Goal: Task Accomplishment & Management: Manage account settings

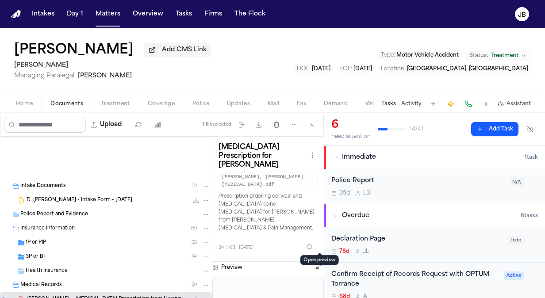
scroll to position [113, 0]
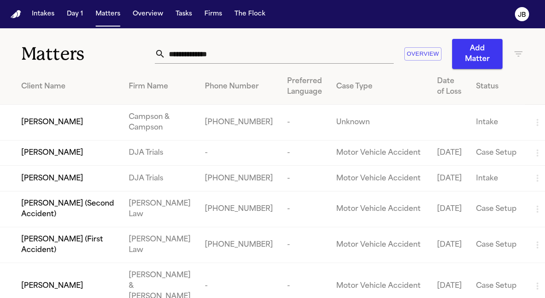
click at [7, 52] on div "Matters Overview Add Matter" at bounding box center [272, 48] width 545 height 41
click at [227, 51] on input "text" at bounding box center [279, 53] width 228 height 19
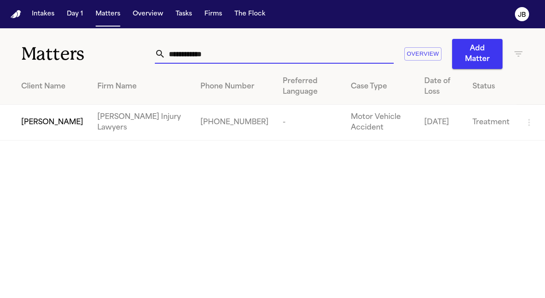
type input "**********"
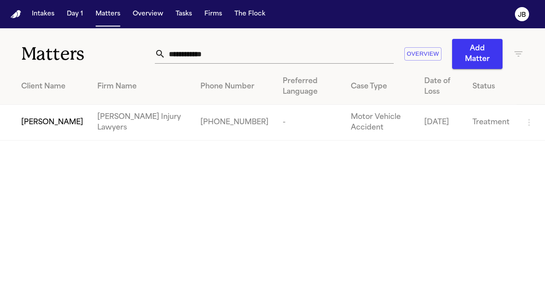
click at [42, 117] on span "[PERSON_NAME]" at bounding box center [52, 122] width 62 height 11
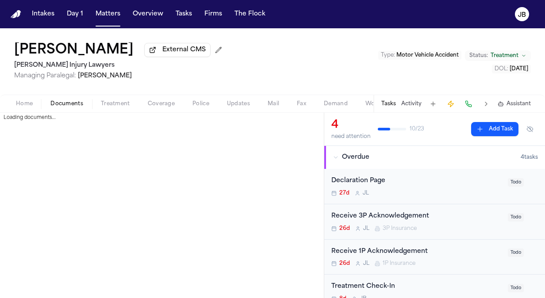
click at [75, 108] on span "button" at bounding box center [66, 108] width 43 height 1
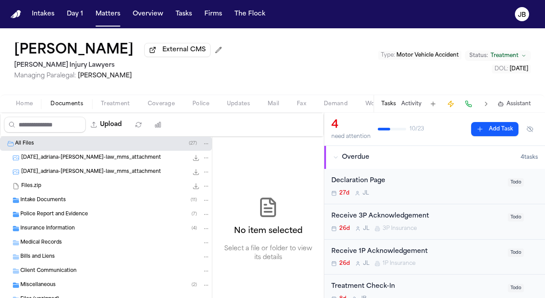
click at [118, 156] on span "[DATE]_adriana-[PERSON_NAME]-law_mms_attachment" at bounding box center [91, 158] width 140 height 8
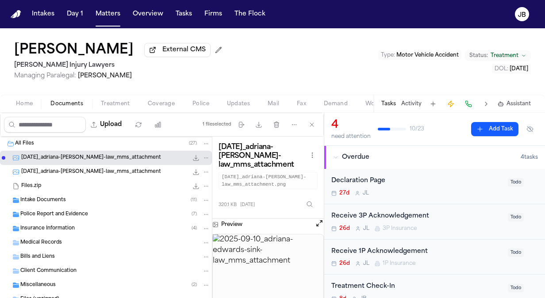
drag, startPoint x: 309, startPoint y: 222, endPoint x: 313, endPoint y: 222, distance: 4.9
click at [313, 222] on div "Preview" at bounding box center [267, 224] width 111 height 11
click at [316, 222] on button "Open preview" at bounding box center [319, 223] width 9 height 9
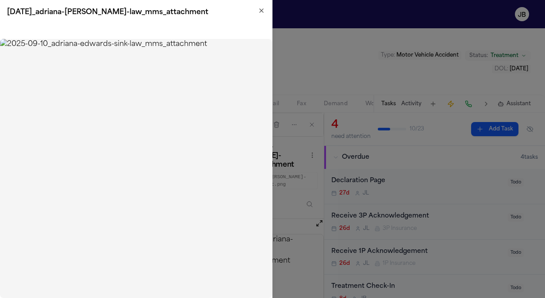
click at [257, 11] on h2 "[DATE]_adriana-[PERSON_NAME]-law_mms_attachment" at bounding box center [136, 12] width 258 height 11
click at [263, 5] on div "[DATE]_adriana-[PERSON_NAME]-law_mms_attachment" at bounding box center [136, 12] width 272 height 25
click at [258, 12] on icon "button" at bounding box center [261, 10] width 7 height 7
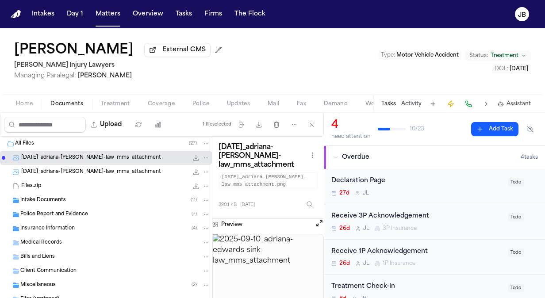
click at [99, 194] on div "Intake Documents ( 11 )" at bounding box center [106, 200] width 212 height 14
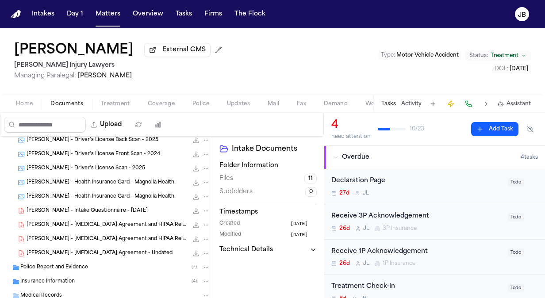
scroll to position [107, 0]
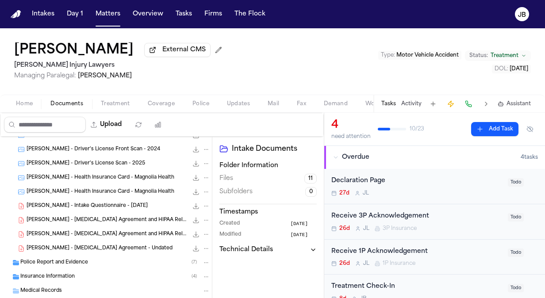
click at [128, 176] on span "[PERSON_NAME] - Health Insurance Card - Magnolia Health" at bounding box center [101, 178] width 148 height 8
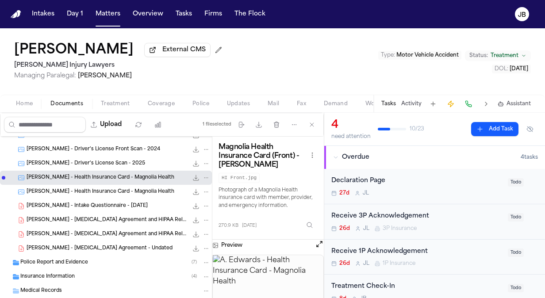
click at [192, 176] on icon "File: A. Edwards - Health Insurance Card - Magnolia Health" at bounding box center [195, 177] width 7 height 7
click at [133, 221] on span "[PERSON_NAME] - [MEDICAL_DATA] Agreement and HIPAA Release - [DATE]" at bounding box center [107, 221] width 161 height 8
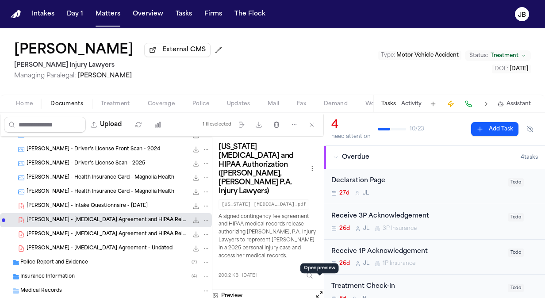
click at [320, 290] on button "Open preview" at bounding box center [319, 294] width 9 height 9
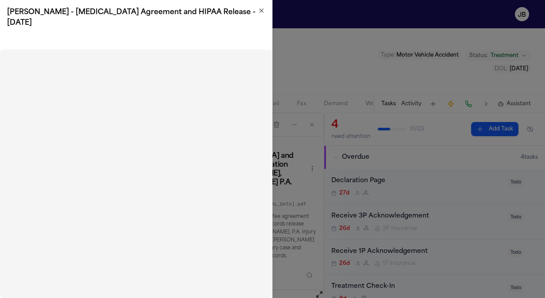
click at [259, 17] on h2 "[PERSON_NAME] - [MEDICAL_DATA] Agreement and HIPAA Release - [DATE]" at bounding box center [136, 17] width 258 height 21
click at [260, 11] on icon "button" at bounding box center [261, 10] width 7 height 7
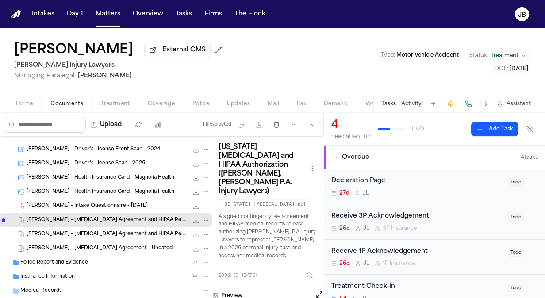
scroll to position [184, 0]
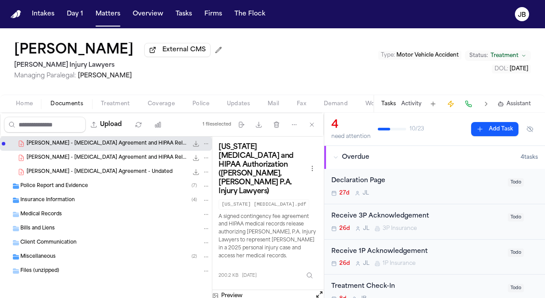
click at [47, 195] on div "Insurance Information ( 4 )" at bounding box center [106, 200] width 212 height 14
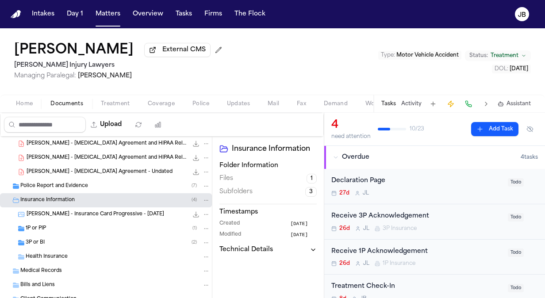
click at [47, 230] on div "1P or PIP ( 1 )" at bounding box center [118, 229] width 184 height 8
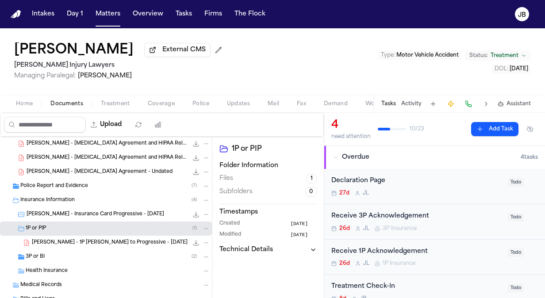
click at [76, 256] on div "3P or BI ( 2 )" at bounding box center [118, 257] width 184 height 8
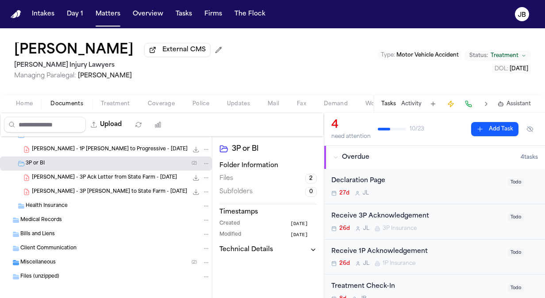
scroll to position [283, 0]
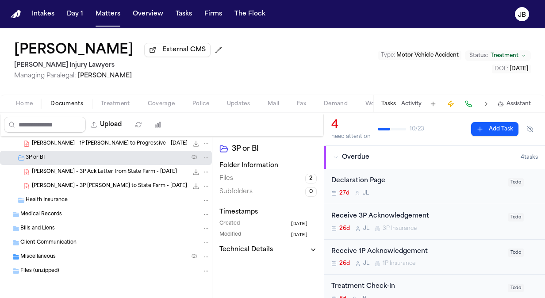
click at [52, 254] on span "Miscellaneous" at bounding box center [37, 257] width 35 height 8
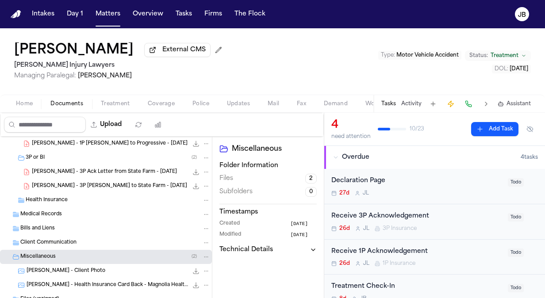
drag, startPoint x: 213, startPoint y: 260, endPoint x: 212, endPoint y: 290, distance: 30.1
click at [212, 290] on div "Miscellaneous Folder Information Files 2 Subfolders 0 Timestamps Created [DATE]…" at bounding box center [267, 229] width 111 height 185
click at [120, 269] on div "[PERSON_NAME] - Client Photo 489.4 KB • JPEG" at bounding box center [118, 271] width 183 height 9
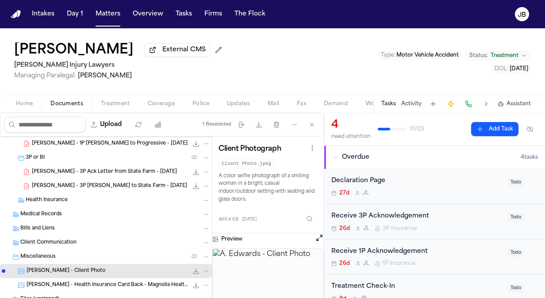
click at [319, 239] on button "Open preview" at bounding box center [319, 237] width 9 height 9
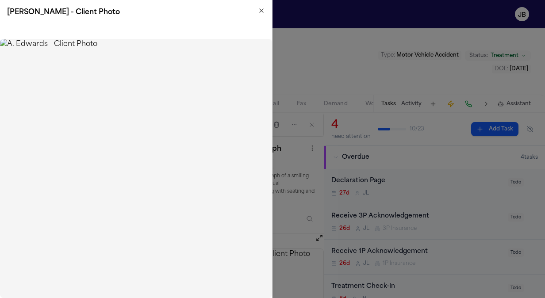
click at [260, 10] on icon "button" at bounding box center [262, 11] width 4 height 4
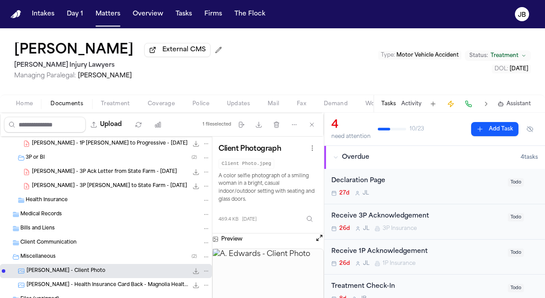
scroll to position [311, 0]
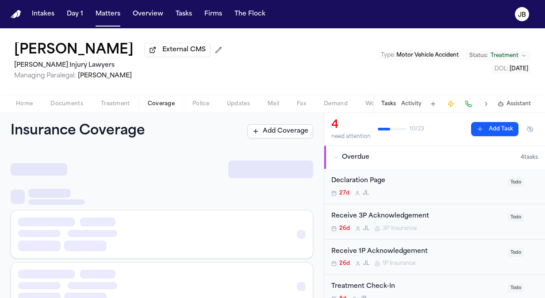
click at [158, 100] on span "Coverage" at bounding box center [161, 103] width 27 height 7
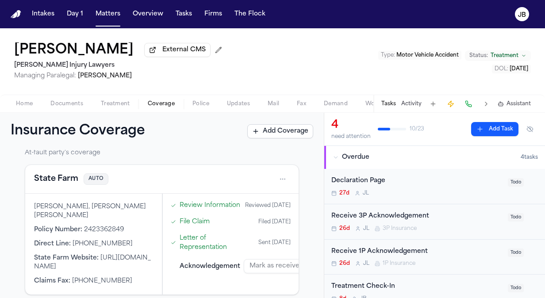
scroll to position [394, 0]
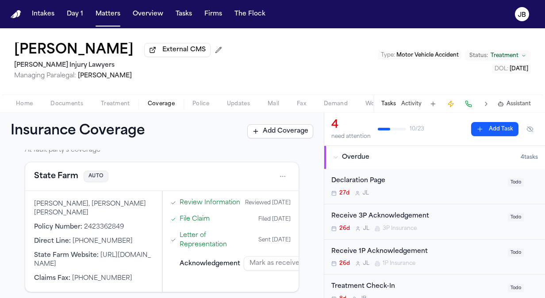
click at [271, 184] on html "Intakes Day 1 Matters Overview Tasks Firms The [PERSON_NAME] [PERSON_NAME] Exte…" at bounding box center [272, 149] width 545 height 298
click at [241, 203] on div "View coverage details" at bounding box center [247, 206] width 66 height 23
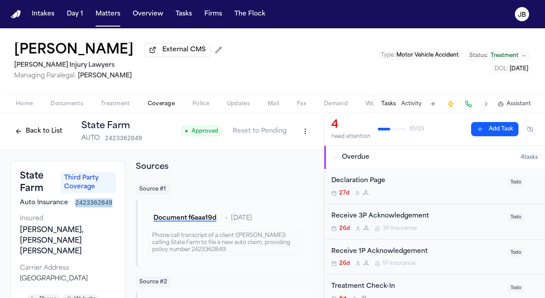
drag, startPoint x: 110, startPoint y: 203, endPoint x: 72, endPoint y: 206, distance: 38.2
click at [72, 206] on div "Auto Insurance 2423362849" at bounding box center [68, 203] width 96 height 9
copy span "2423362849"
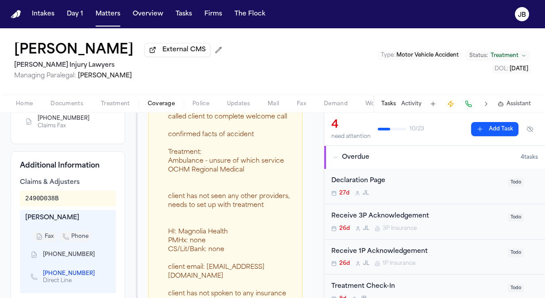
scroll to position [295, 0]
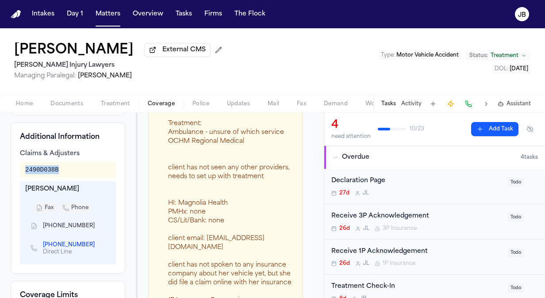
drag, startPoint x: 62, startPoint y: 179, endPoint x: 13, endPoint y: 178, distance: 49.1
click at [13, 178] on div "Additional Information Claims & Adjusters 2490D038B [PERSON_NAME] fax phone [PH…" at bounding box center [68, 197] width 115 height 151
copy div "2490D038B"
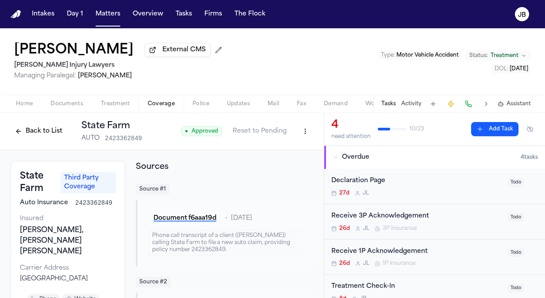
click at [23, 127] on button "Back to List" at bounding box center [39, 131] width 56 height 14
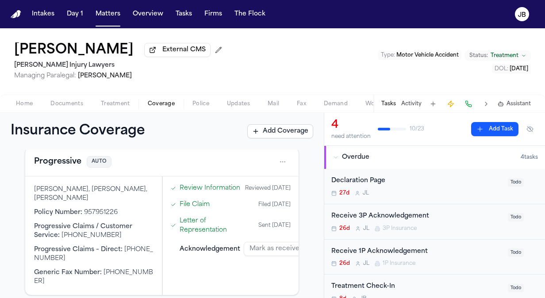
scroll to position [218, 0]
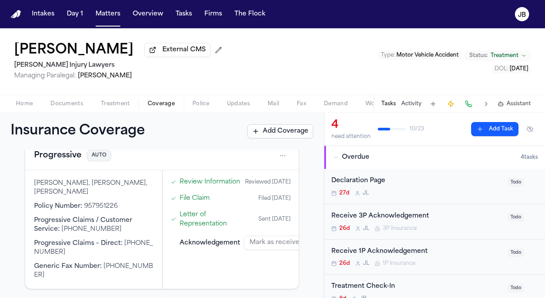
click at [277, 153] on html "Intakes Day 1 Matters Overview Tasks Firms The [PERSON_NAME] [PERSON_NAME] Exte…" at bounding box center [272, 149] width 545 height 298
click at [239, 180] on div "View coverage details" at bounding box center [247, 176] width 66 height 23
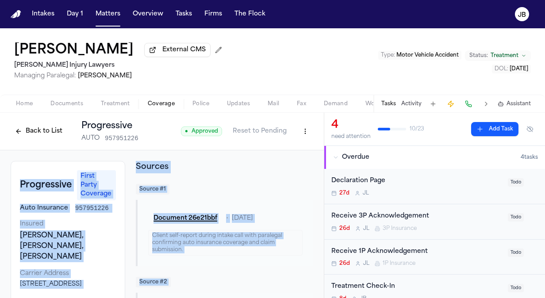
drag, startPoint x: 325, startPoint y: 128, endPoint x: 323, endPoint y: 141, distance: 13.8
click at [323, 141] on div "Back to List Progressive AUTO 957951226 ● Approved Reset to Pending Progressive…" at bounding box center [272, 205] width 545 height 185
click at [105, 206] on div "Auto Insurance 957951226" at bounding box center [68, 208] width 96 height 9
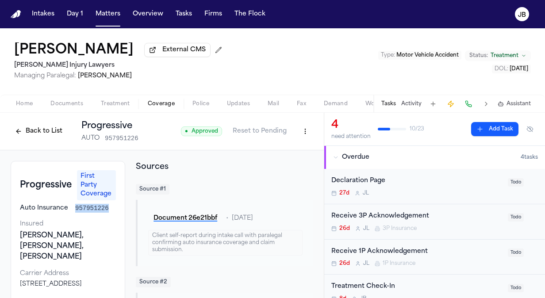
drag, startPoint x: 105, startPoint y: 206, endPoint x: 71, endPoint y: 206, distance: 34.5
click at [71, 206] on div "Auto Insurance 957951226" at bounding box center [68, 208] width 96 height 9
copy span "957951226"
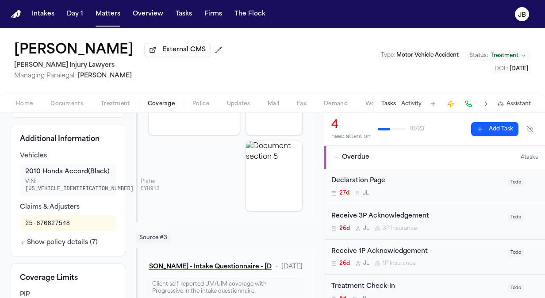
scroll to position [317, 0]
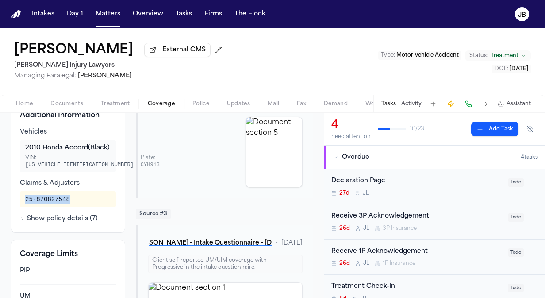
drag, startPoint x: 35, startPoint y: 236, endPoint x: 9, endPoint y: 236, distance: 26.1
copy div "25-870827548"
click at [113, 19] on button "Matters" at bounding box center [108, 14] width 32 height 16
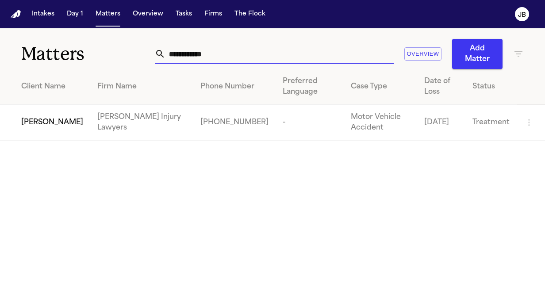
drag, startPoint x: 31, startPoint y: 59, endPoint x: 16, endPoint y: 61, distance: 15.3
click at [16, 61] on div "**********" at bounding box center [272, 48] width 545 height 41
type input "**********"
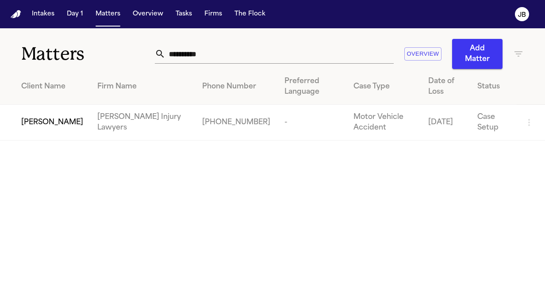
click at [58, 117] on span "[PERSON_NAME]" at bounding box center [52, 122] width 62 height 11
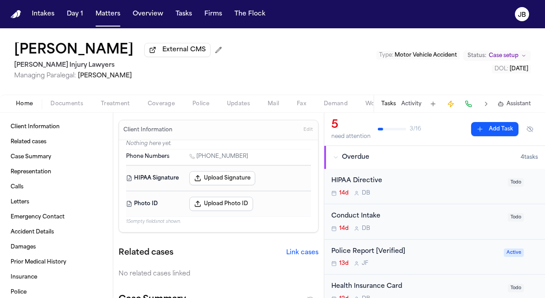
click at [412, 101] on button "Activity" at bounding box center [411, 103] width 20 height 7
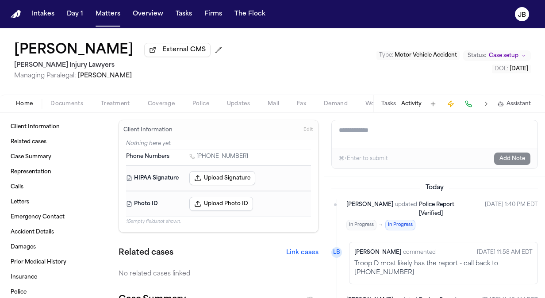
click at [387, 103] on button "Tasks" at bounding box center [388, 103] width 15 height 7
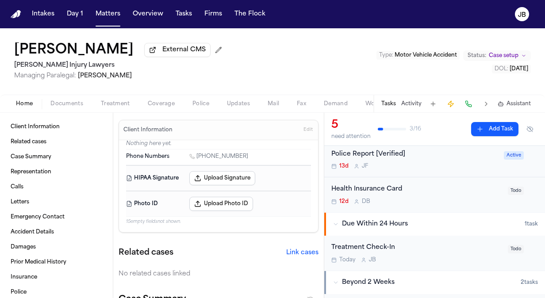
scroll to position [95, 0]
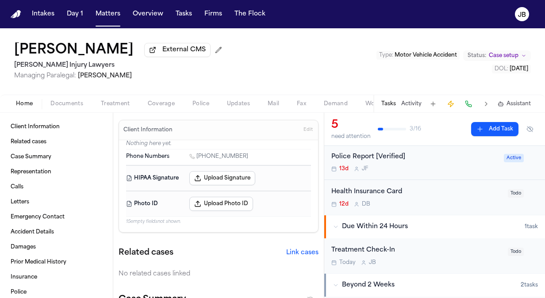
click at [431, 156] on div "Police Report [Verified]" at bounding box center [414, 157] width 167 height 10
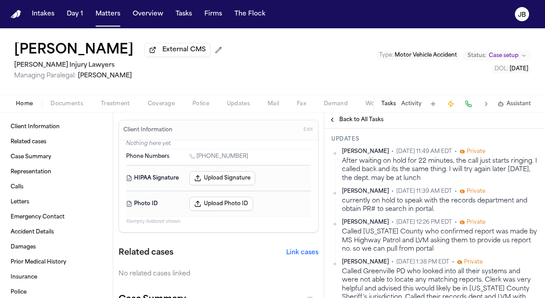
scroll to position [177, 0]
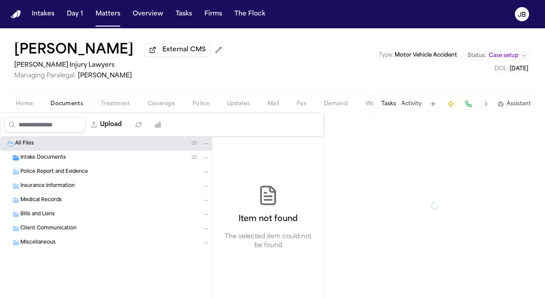
click at [62, 102] on span "Documents" at bounding box center [66, 103] width 33 height 7
click at [35, 162] on div "Intake Documents ( 2 )" at bounding box center [106, 158] width 212 height 14
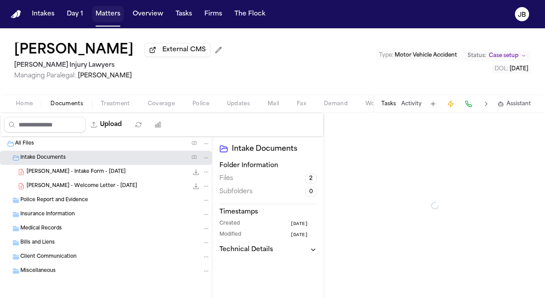
click at [111, 20] on button "Matters" at bounding box center [108, 14] width 32 height 16
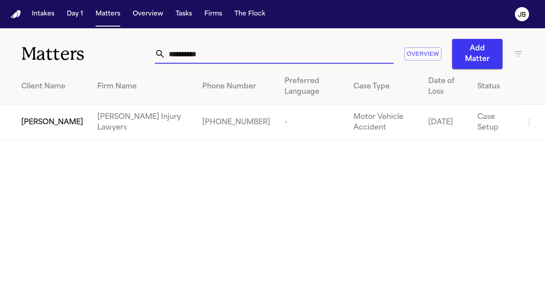
drag, startPoint x: 90, startPoint y: 52, endPoint x: 72, endPoint y: 37, distance: 23.3
click at [72, 37] on div "**********" at bounding box center [272, 48] width 545 height 41
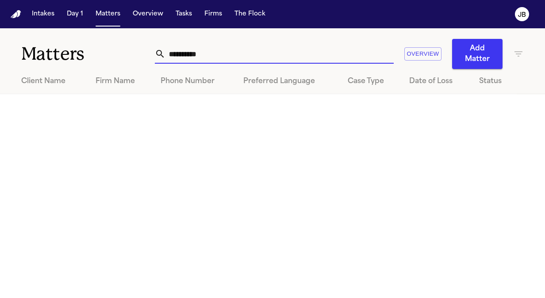
drag, startPoint x: 230, startPoint y: 57, endPoint x: 21, endPoint y: 24, distance: 211.7
click at [21, 24] on div "**********" at bounding box center [272, 149] width 545 height 298
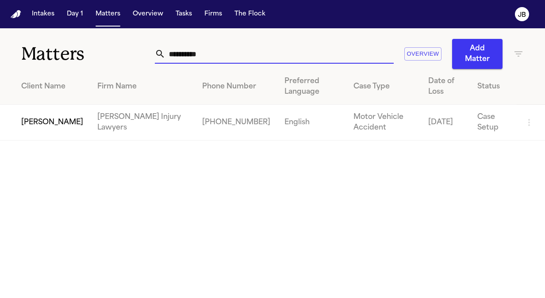
type input "**********"
click at [57, 122] on span "[PERSON_NAME]" at bounding box center [52, 122] width 62 height 11
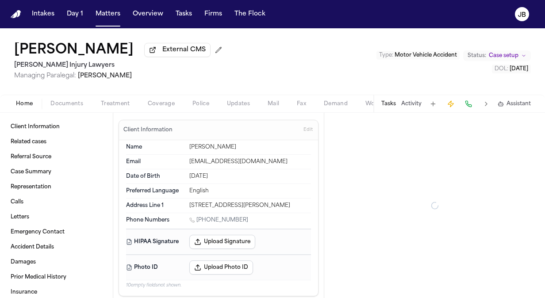
click at [60, 104] on span "Documents" at bounding box center [66, 103] width 33 height 7
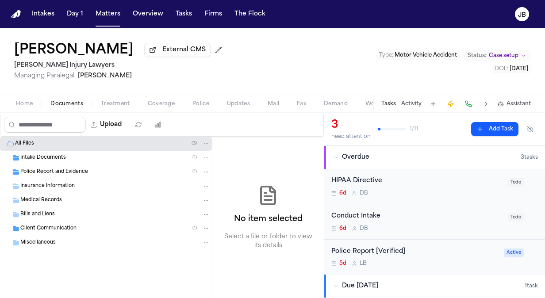
click at [87, 168] on span "Police Report and Evidence" at bounding box center [54, 172] width 68 height 8
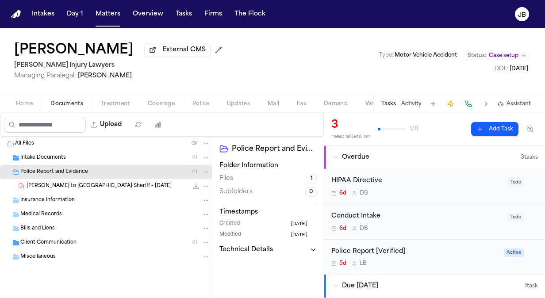
click at [110, 178] on div "Police Report and Evidence ( 1 )" at bounding box center [106, 172] width 212 height 14
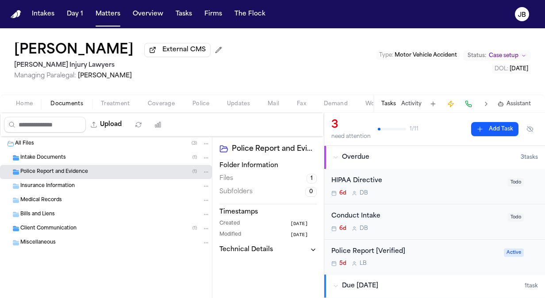
click at [99, 176] on div "Police Report and Evidence ( 1 )" at bounding box center [106, 172] width 212 height 14
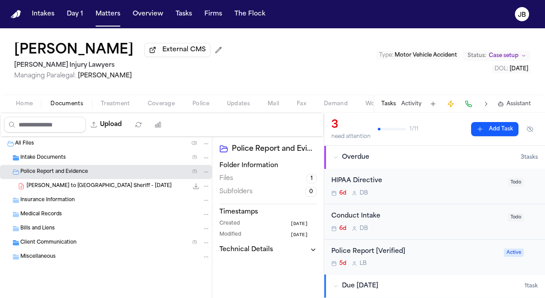
click at [95, 187] on span "[PERSON_NAME] to [GEOGRAPHIC_DATA] Sheriff - [DATE]" at bounding box center [99, 187] width 145 height 8
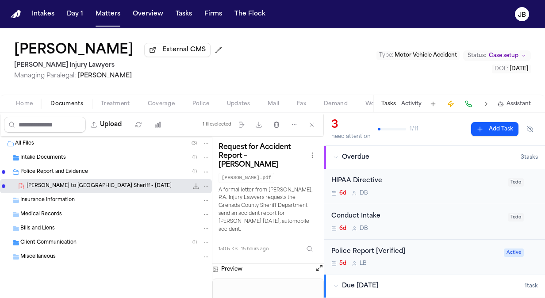
click at [318, 264] on button "Open preview" at bounding box center [319, 268] width 9 height 9
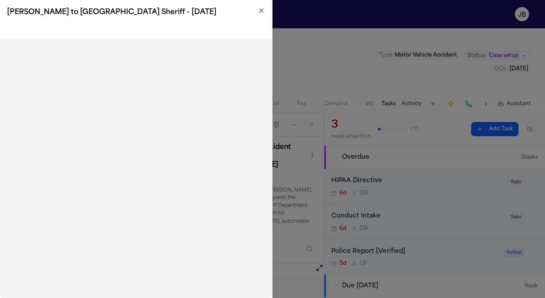
click at [259, 6] on div "[PERSON_NAME] to [GEOGRAPHIC_DATA] Sheriff - [DATE]" at bounding box center [136, 12] width 272 height 25
click at [261, 10] on icon "button" at bounding box center [262, 11] width 4 height 4
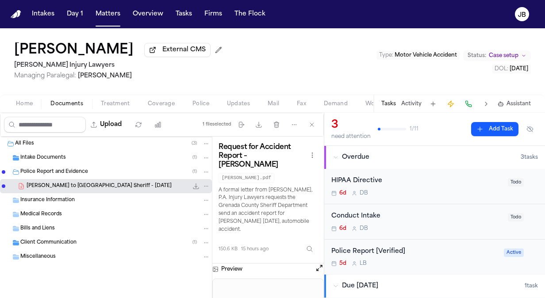
click at [157, 99] on button "Coverage" at bounding box center [161, 104] width 45 height 11
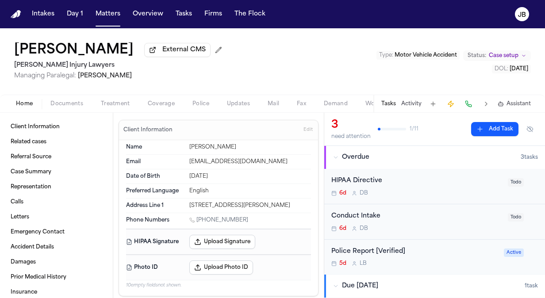
click at [159, 104] on span "Coverage" at bounding box center [161, 103] width 27 height 7
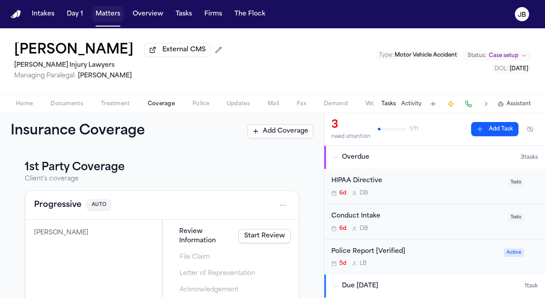
click at [104, 8] on button "Matters" at bounding box center [108, 14] width 32 height 16
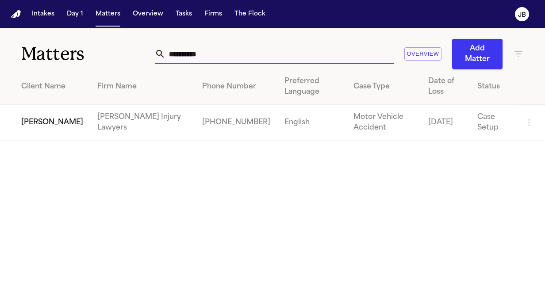
drag, startPoint x: 216, startPoint y: 54, endPoint x: 45, endPoint y: 14, distance: 175.3
click at [45, 14] on div "**********" at bounding box center [272, 149] width 545 height 298
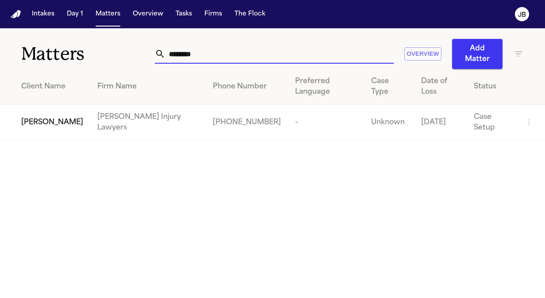
type input "********"
click at [43, 118] on span "[PERSON_NAME]" at bounding box center [52, 122] width 62 height 11
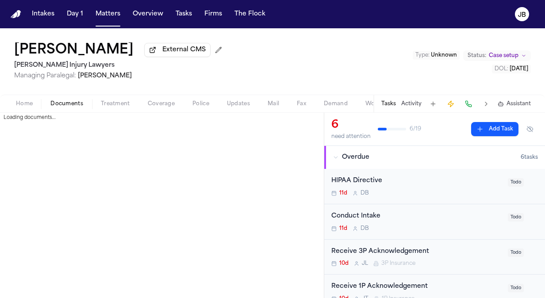
click at [72, 102] on span "Documents" at bounding box center [66, 103] width 33 height 7
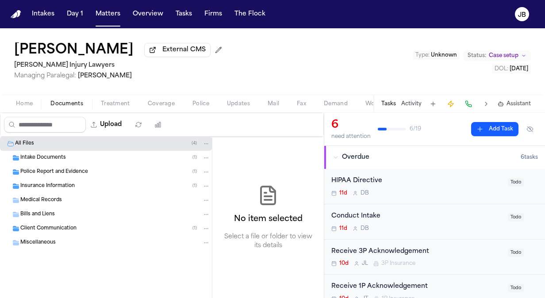
click at [65, 162] on div "Intake Documents ( 1 )" at bounding box center [106, 158] width 212 height 14
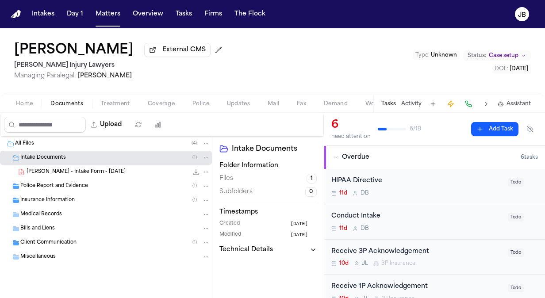
click at [67, 185] on span "Police Report and Evidence" at bounding box center [54, 187] width 68 height 8
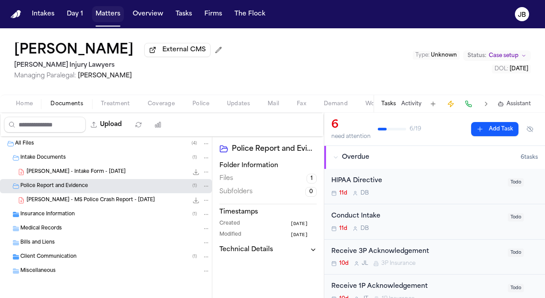
click at [97, 11] on button "Matters" at bounding box center [108, 14] width 32 height 16
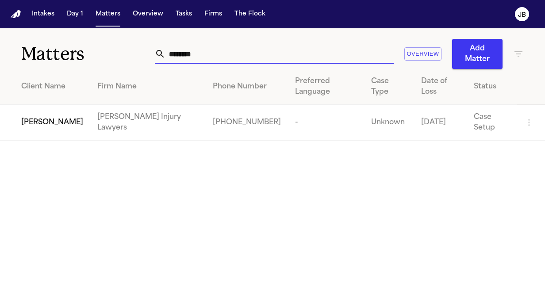
drag, startPoint x: 228, startPoint y: 53, endPoint x: 55, endPoint y: 76, distance: 174.8
click at [55, 76] on div "Matters ******** Overview Add Matter Client Name Firm Name Phone Number Preferr…" at bounding box center [272, 84] width 545 height 112
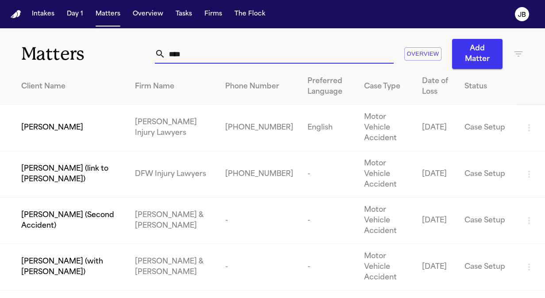
type input "****"
click at [49, 124] on span "[PERSON_NAME]" at bounding box center [52, 127] width 62 height 11
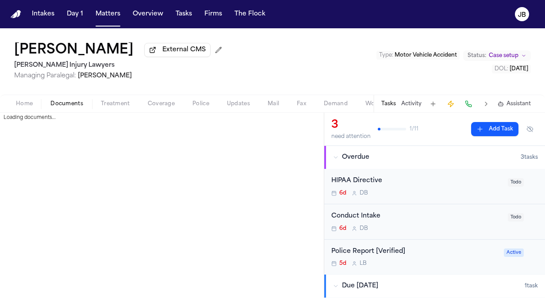
click at [84, 103] on button "Documents" at bounding box center [67, 104] width 50 height 11
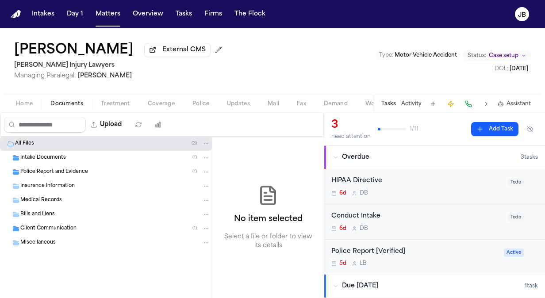
click at [61, 162] on div "Intake Documents ( 1 )" at bounding box center [106, 158] width 212 height 14
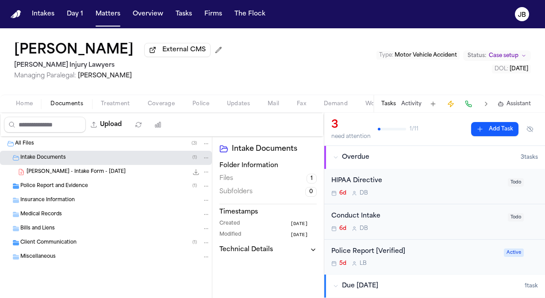
click at [193, 168] on icon "File: D. Whatley - Intake Form - 8.4.25" at bounding box center [195, 171] width 7 height 7
click at [103, 10] on button "Matters" at bounding box center [108, 14] width 32 height 16
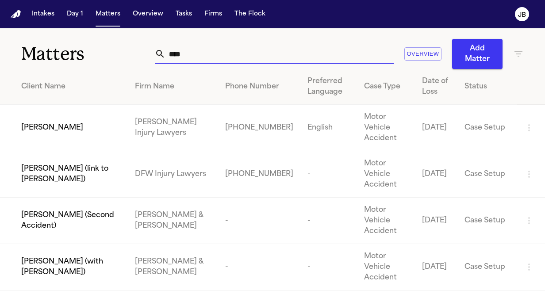
drag, startPoint x: 188, startPoint y: 50, endPoint x: 73, endPoint y: 49, distance: 114.5
click at [73, 49] on div "Matters **** Overview Add Matter" at bounding box center [272, 48] width 545 height 41
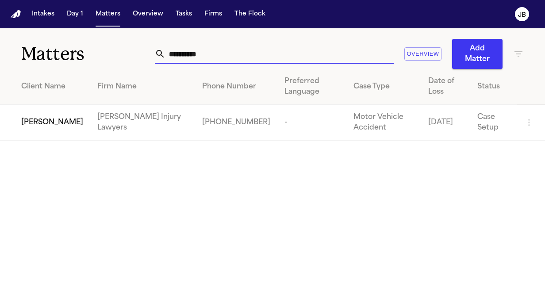
type input "**********"
click at [64, 128] on span "[PERSON_NAME]" at bounding box center [52, 122] width 62 height 11
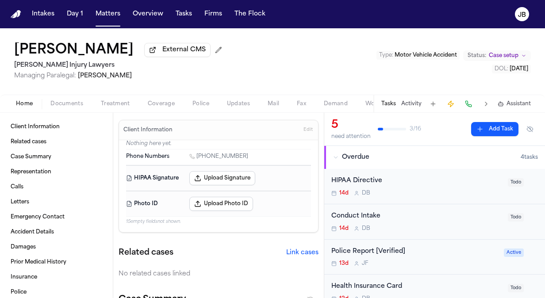
click at [60, 102] on span "Documents" at bounding box center [66, 103] width 33 height 7
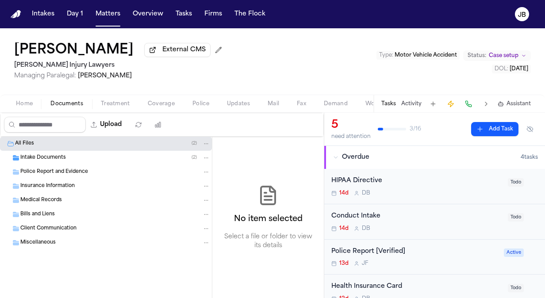
click at [50, 154] on span "Intake Documents" at bounding box center [43, 158] width 46 height 8
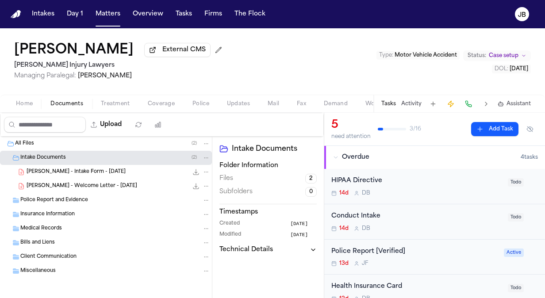
click at [76, 175] on div "[PERSON_NAME] - Intake Form - [DATE] 22.7 KB • PDF" at bounding box center [118, 172] width 183 height 9
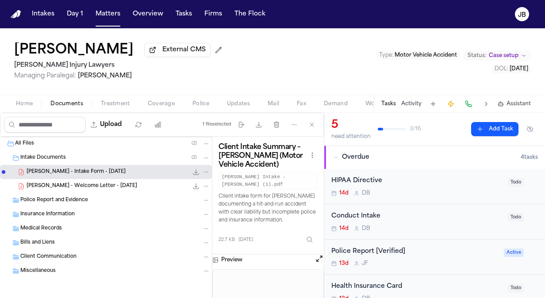
click at [191, 172] on button "File: A. Brodowski - Intake Form - 9.19.25" at bounding box center [195, 172] width 9 height 9
click at [103, 13] on button "Matters" at bounding box center [108, 14] width 32 height 16
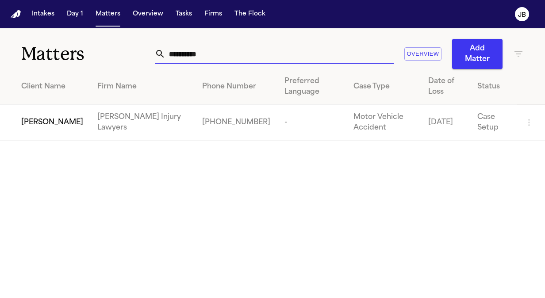
drag, startPoint x: 199, startPoint y: 58, endPoint x: 47, endPoint y: 68, distance: 152.8
click at [47, 68] on div "**********" at bounding box center [272, 48] width 545 height 41
type input "**********"
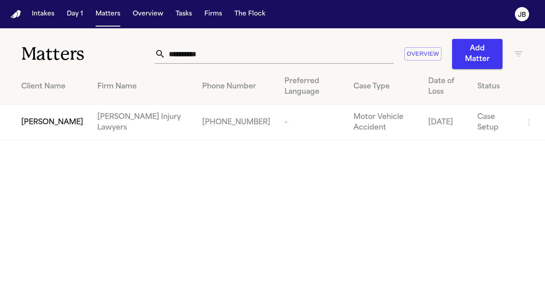
click at [49, 136] on td "[PERSON_NAME]" at bounding box center [45, 123] width 90 height 36
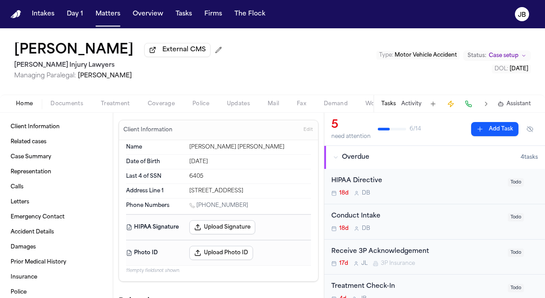
click at [62, 107] on button "Documents" at bounding box center [67, 104] width 50 height 11
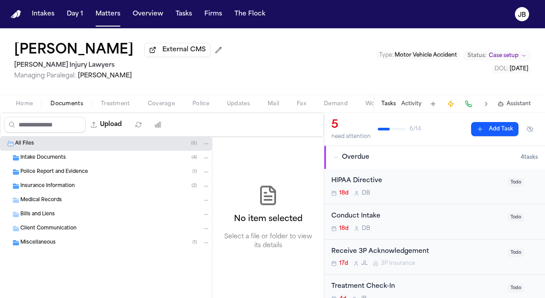
click at [45, 157] on span "Intake Documents" at bounding box center [43, 158] width 46 height 8
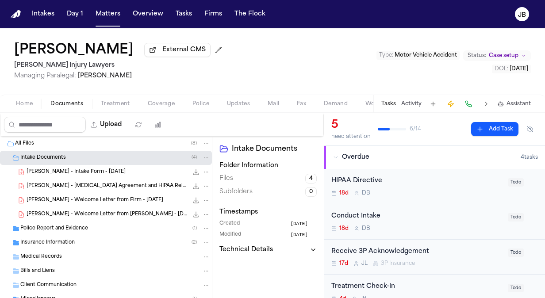
click at [129, 173] on div "[PERSON_NAME] - Intake Form - [DATE] 23.5 KB • PDF" at bounding box center [118, 172] width 183 height 9
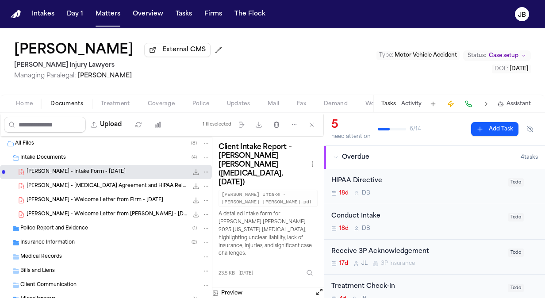
click at [317, 287] on button "Open preview" at bounding box center [319, 291] width 9 height 9
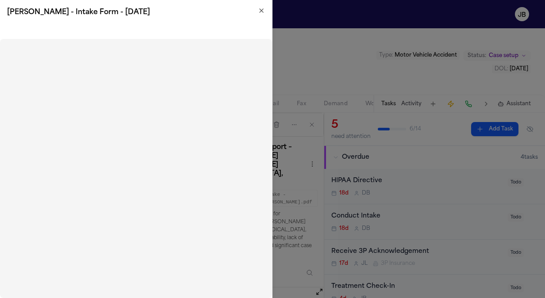
click at [265, 10] on div "[PERSON_NAME] - Intake Form - [DATE]" at bounding box center [136, 12] width 272 height 25
click at [258, 11] on icon "button" at bounding box center [261, 10] width 7 height 7
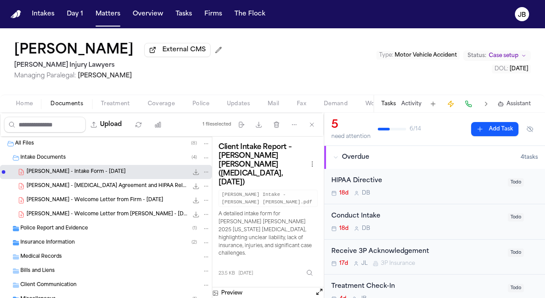
click at [126, 7] on div "Intakes Day 1 Matters Overview Tasks Firms The Flock" at bounding box center [148, 14] width 241 height 16
click at [120, 10] on button "Matters" at bounding box center [108, 14] width 32 height 16
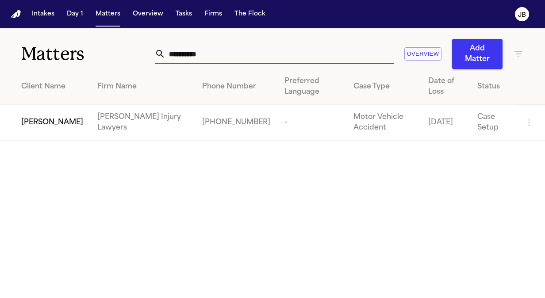
drag, startPoint x: 230, startPoint y: 57, endPoint x: 52, endPoint y: 53, distance: 177.8
click at [52, 53] on div "**********" at bounding box center [272, 48] width 545 height 41
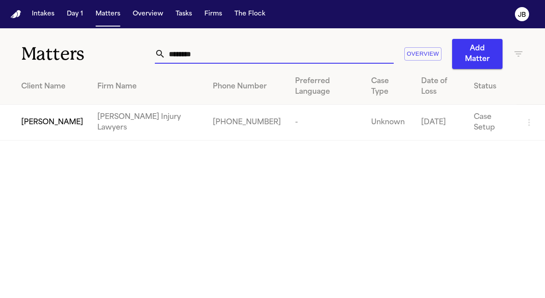
type input "********"
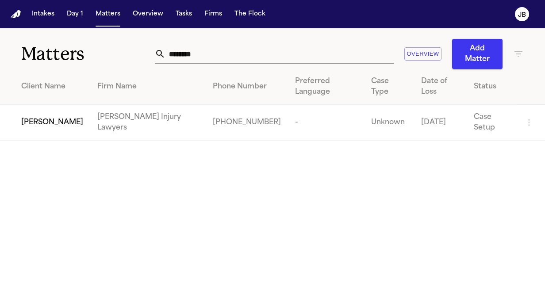
click at [64, 125] on span "[PERSON_NAME]" at bounding box center [52, 122] width 62 height 11
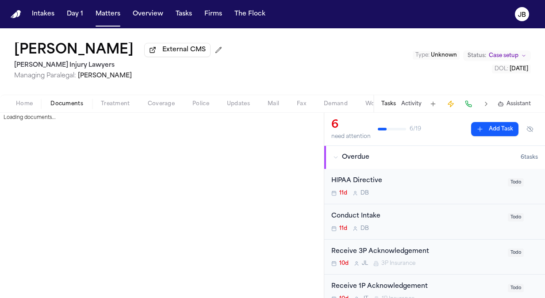
click at [67, 100] on span "Documents" at bounding box center [66, 103] width 33 height 7
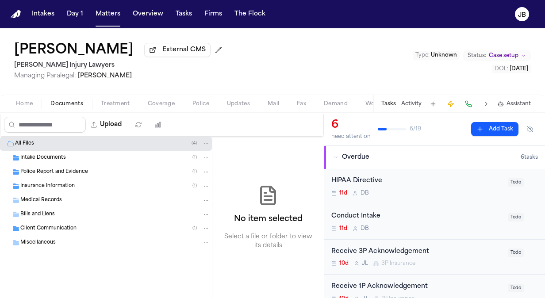
click at [58, 187] on span "Insurance Information" at bounding box center [47, 187] width 54 height 8
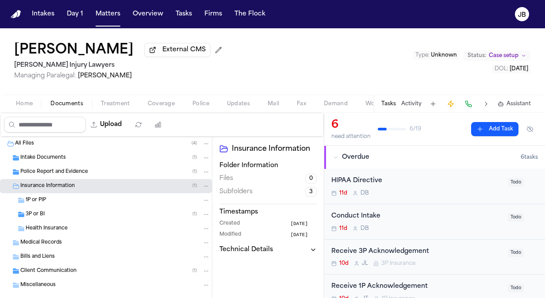
click at [67, 201] on div "1P or PIP" at bounding box center [118, 200] width 184 height 8
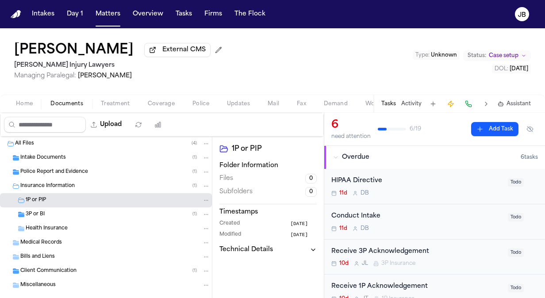
click at [65, 207] on div "3P or BI ( 1 )" at bounding box center [106, 214] width 212 height 14
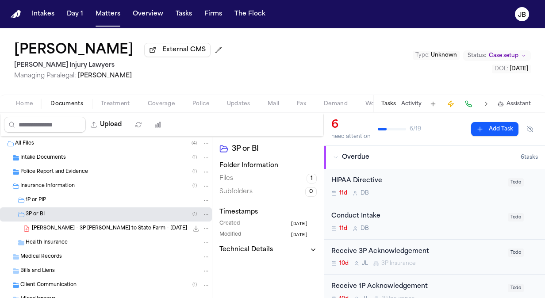
click at [103, 228] on span "[PERSON_NAME] - 3P [PERSON_NAME] to State Farm - [DATE]" at bounding box center [109, 229] width 155 height 8
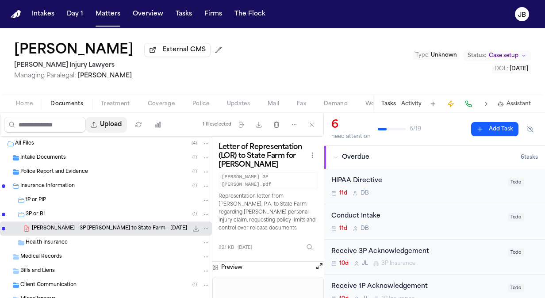
click at [122, 118] on button "Upload" at bounding box center [106, 125] width 41 height 16
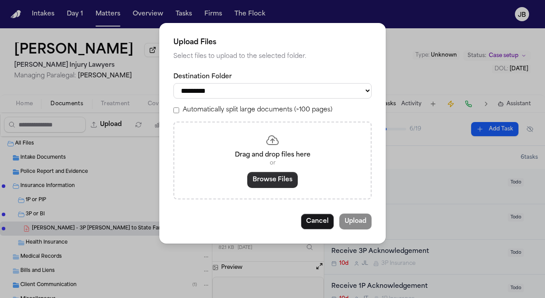
click at [283, 177] on button "Browse Files" at bounding box center [272, 180] width 50 height 16
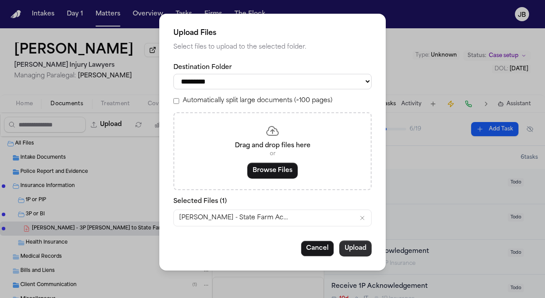
click at [361, 247] on button "Upload" at bounding box center [355, 249] width 32 height 16
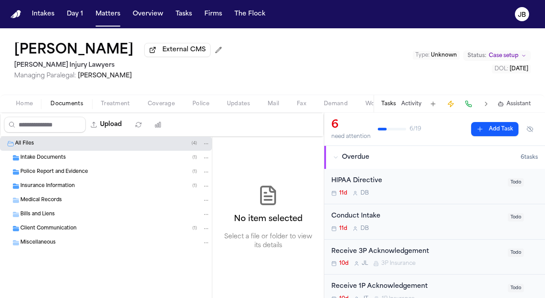
click at [84, 186] on div "Insurance Information ( 1 )" at bounding box center [115, 186] width 190 height 8
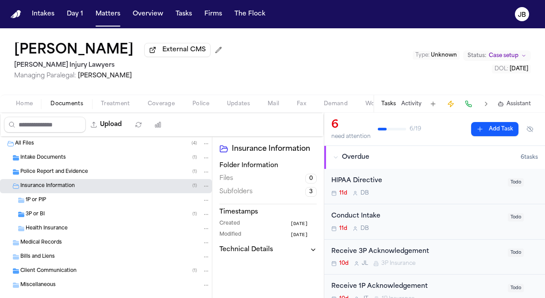
click at [62, 208] on div "3P or BI ( 1 )" at bounding box center [106, 214] width 212 height 14
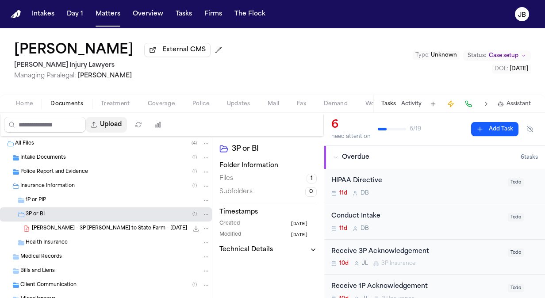
click at [113, 123] on button "Upload" at bounding box center [106, 125] width 41 height 16
select select "**********"
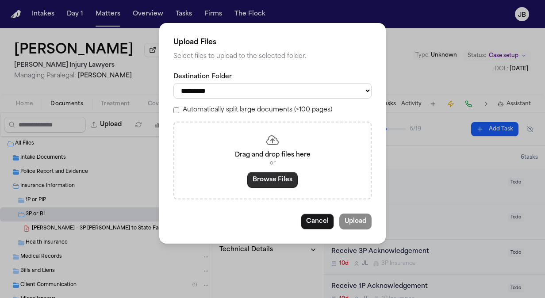
click at [266, 183] on button "Browse Files" at bounding box center [272, 180] width 50 height 16
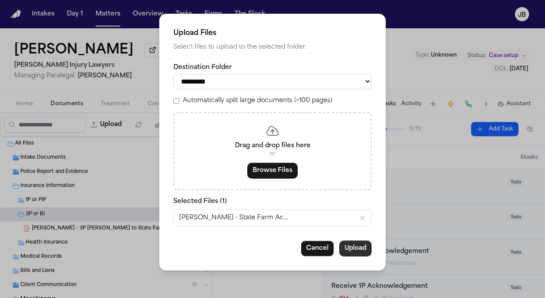
click at [352, 252] on button "Upload" at bounding box center [355, 249] width 32 height 16
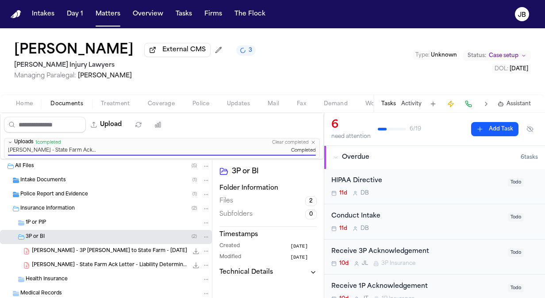
click at [160, 92] on div "Brandon Chadwick External CMS 3 George Sink Injury Lawyers Managing Paralegal: …" at bounding box center [272, 61] width 545 height 66
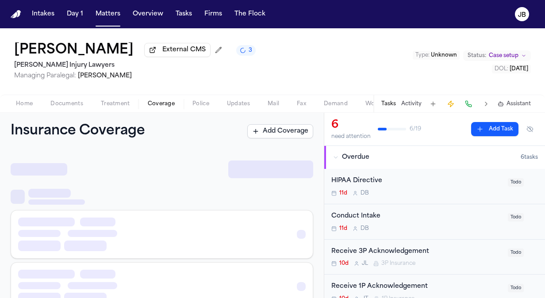
click at [158, 104] on span "Coverage" at bounding box center [161, 103] width 27 height 7
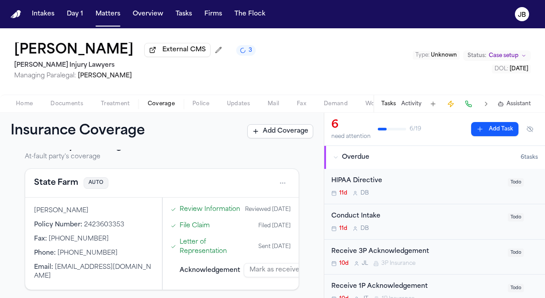
scroll to position [192, 0]
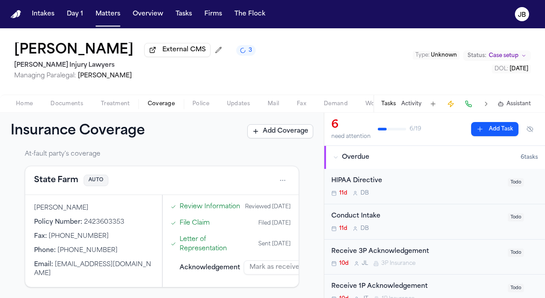
click at [106, 24] on nav "Intakes Day 1 Matters Overview Tasks Firms The Flock JB" at bounding box center [272, 14] width 545 height 28
click at [108, 11] on button "Matters" at bounding box center [108, 14] width 32 height 16
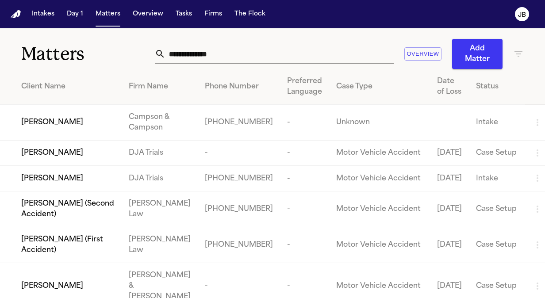
click at [219, 54] on input "text" at bounding box center [279, 53] width 228 height 19
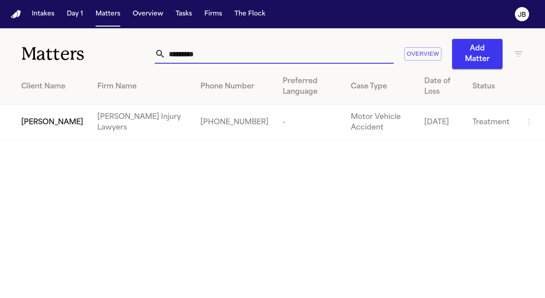
type input "*********"
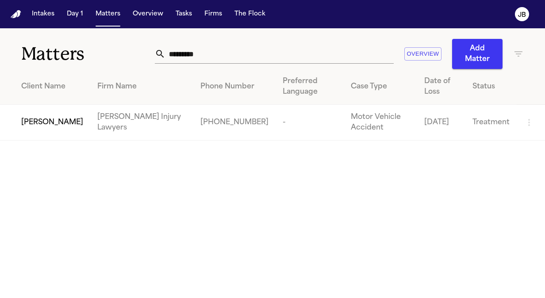
click at [23, 128] on span "[PERSON_NAME]" at bounding box center [52, 122] width 62 height 11
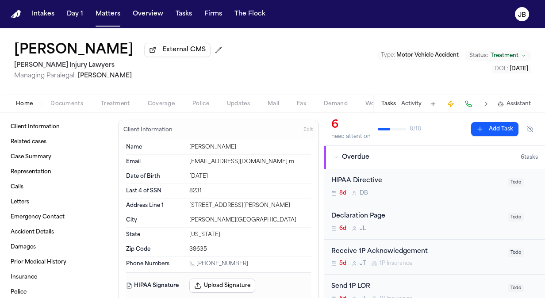
click at [73, 110] on div "Home Documents Treatment Coverage Police Updates Mail Fax Demand Workspaces Art…" at bounding box center [272, 104] width 545 height 18
click at [79, 102] on span "Documents" at bounding box center [66, 103] width 33 height 7
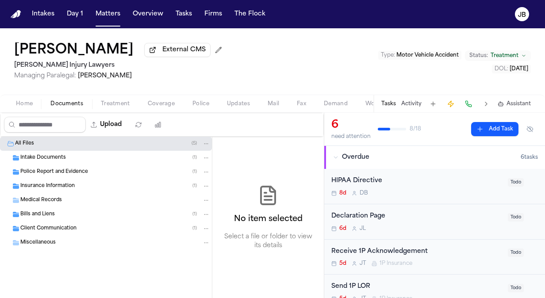
click at [68, 155] on div "Intake Documents ( 1 )" at bounding box center [115, 158] width 190 height 8
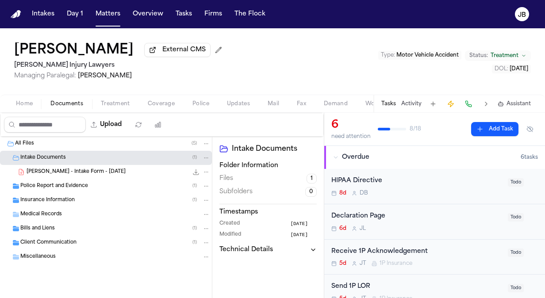
click at [62, 184] on span "Police Report and Evidence" at bounding box center [54, 187] width 68 height 8
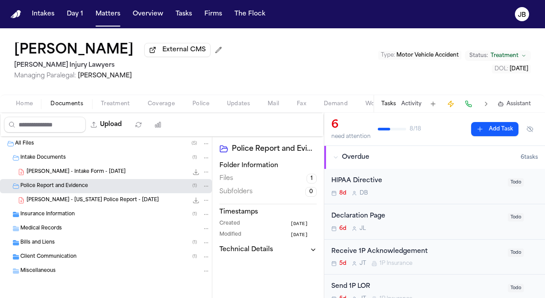
click at [96, 163] on div "Intake Documents ( 1 )" at bounding box center [106, 158] width 212 height 14
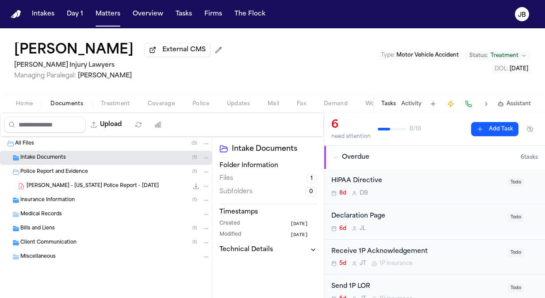
click at [98, 158] on div "Intake Documents ( 1 )" at bounding box center [115, 158] width 190 height 8
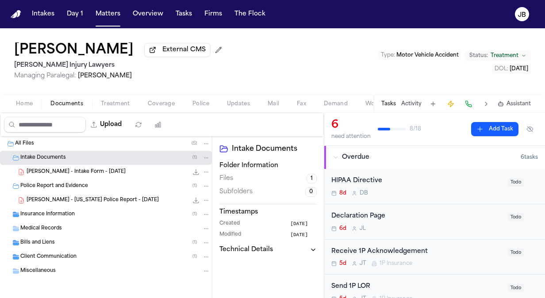
click at [192, 171] on icon "File: T. Shumate - Intake Form - 9.29.25" at bounding box center [195, 171] width 7 height 7
click at [91, 197] on span "T. Shumate - Mississippi Police Report - 8.7.25" at bounding box center [93, 201] width 132 height 8
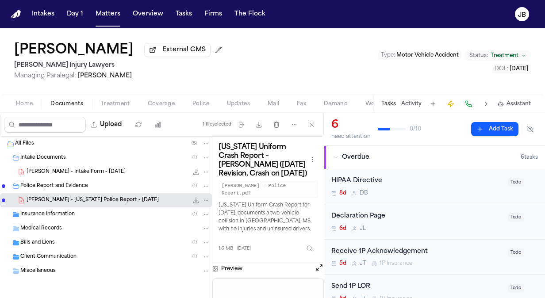
click at [192, 199] on icon "File: T. Shumate - Mississippi Police Report - 8.7.25" at bounding box center [195, 200] width 7 height 7
click at [73, 212] on span "Insurance Information" at bounding box center [47, 215] width 54 height 8
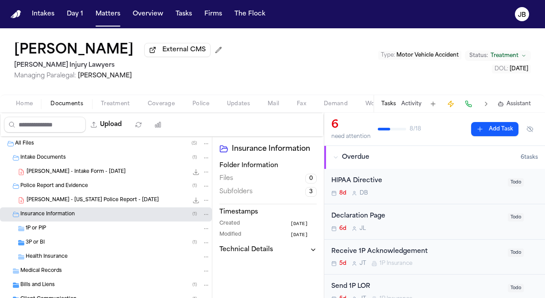
click at [74, 241] on div "3P or BI ( 1 )" at bounding box center [118, 243] width 184 height 8
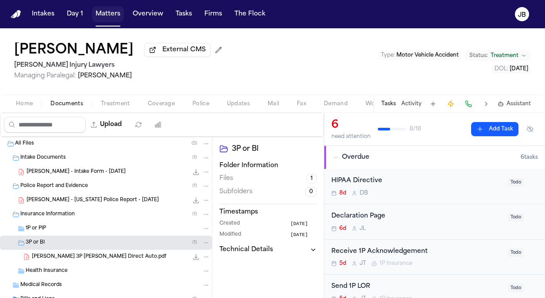
click at [98, 14] on button "Matters" at bounding box center [108, 14] width 32 height 16
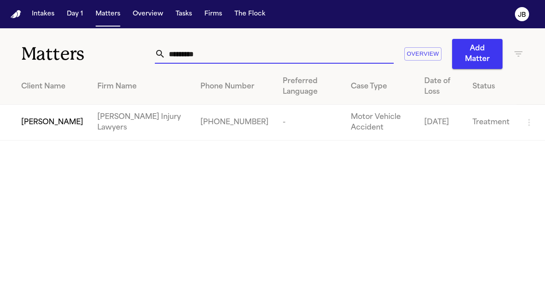
drag, startPoint x: 199, startPoint y: 58, endPoint x: 47, endPoint y: 65, distance: 151.8
click at [47, 65] on div "Matters ********* Overview Add Matter" at bounding box center [272, 48] width 545 height 41
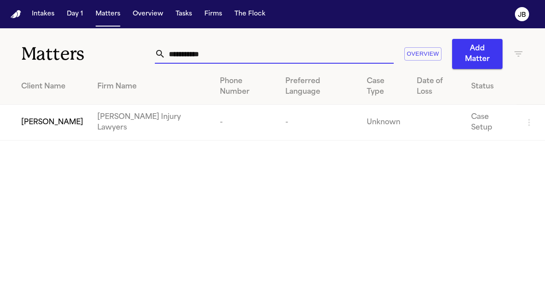
type input "**********"
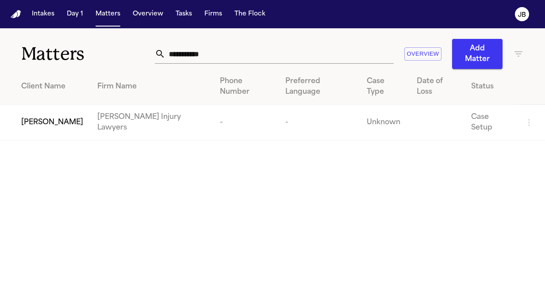
click at [28, 114] on td "[PERSON_NAME]" at bounding box center [45, 123] width 90 height 36
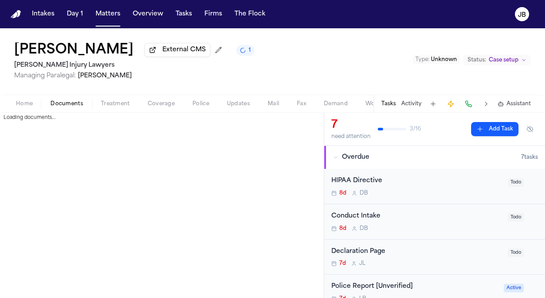
click at [79, 105] on span "Documents" at bounding box center [66, 103] width 33 height 7
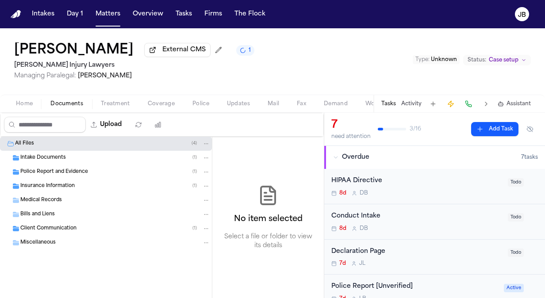
click at [78, 157] on div "Intake Documents ( 1 )" at bounding box center [115, 158] width 190 height 8
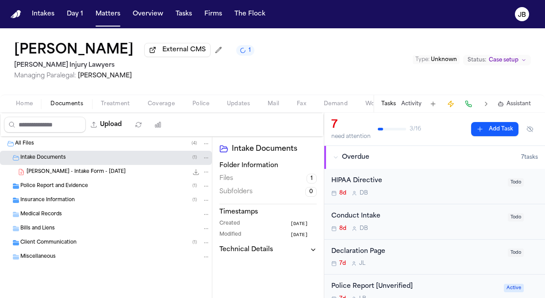
click at [92, 172] on span "J. Gandy - Intake Form - 9.25.25" at bounding box center [76, 172] width 99 height 8
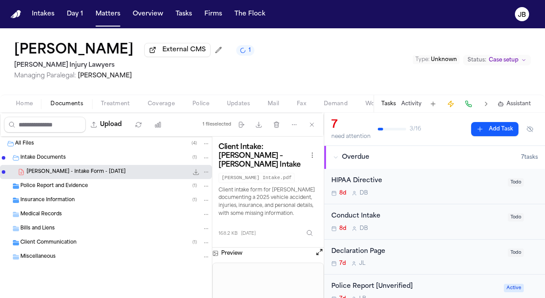
click at [199, 172] on icon "File: J. Gandy - Intake Form - 9.25.25" at bounding box center [195, 171] width 7 height 7
click at [73, 186] on span "Police Report and Evidence" at bounding box center [54, 187] width 68 height 8
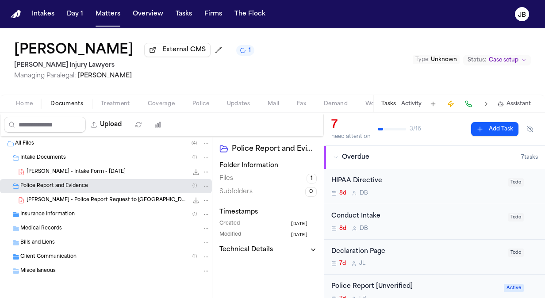
click at [91, 201] on span "J. Gandy - Police Report Request to Hattiesburg PD - 10.2.25" at bounding box center [107, 201] width 161 height 8
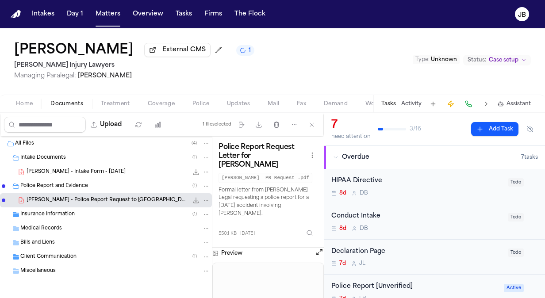
click at [320, 248] on button "Open preview" at bounding box center [319, 252] width 9 height 9
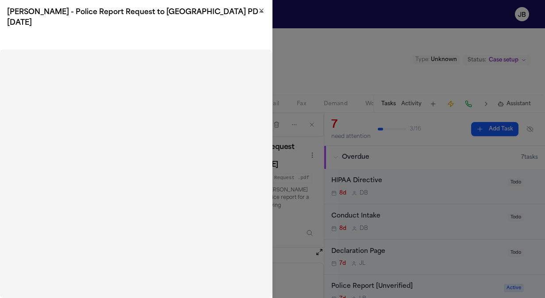
click at [260, 9] on icon "button" at bounding box center [262, 11] width 4 height 4
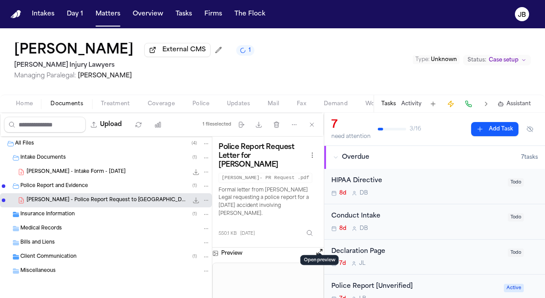
click at [103, 208] on div "Insurance Information ( 1 )" at bounding box center [106, 214] width 212 height 14
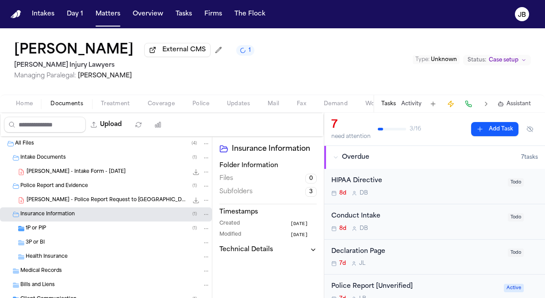
click at [89, 229] on div "1P or PIP ( 1 )" at bounding box center [118, 229] width 184 height 8
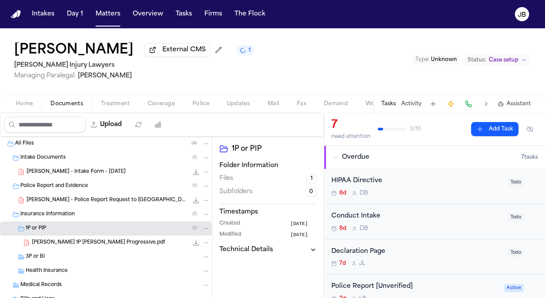
click at [111, 247] on div "J. Gandy 1P LOR Progressive.pdf 78.7 KB • PDF" at bounding box center [106, 243] width 212 height 14
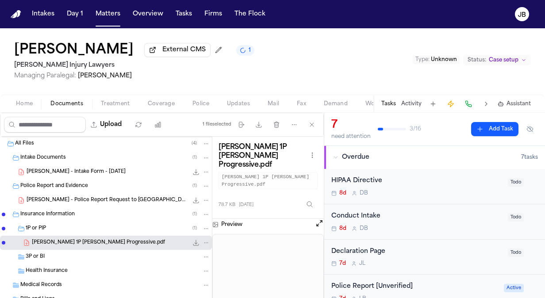
click at [192, 240] on icon "File: J. Gandy 1P LOR Progressive.pdf" at bounding box center [195, 242] width 7 height 7
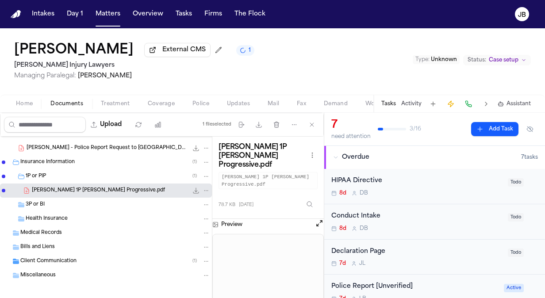
scroll to position [57, 0]
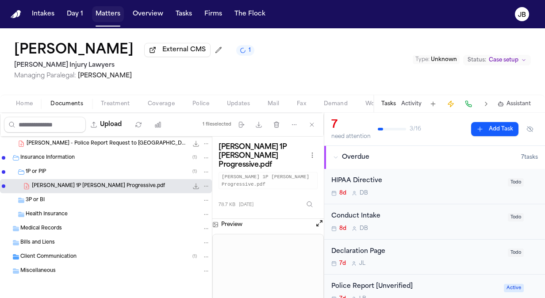
click at [107, 15] on button "Matters" at bounding box center [108, 14] width 32 height 16
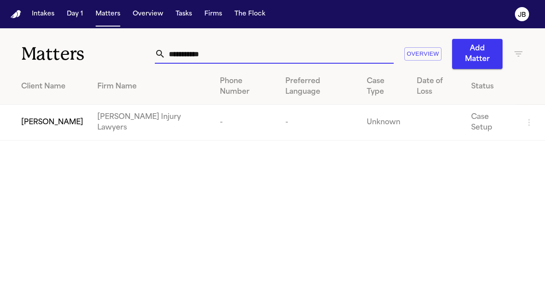
drag, startPoint x: 231, startPoint y: 54, endPoint x: 96, endPoint y: 51, distance: 134.4
click at [96, 51] on div "**********" at bounding box center [272, 48] width 545 height 41
type input "*"
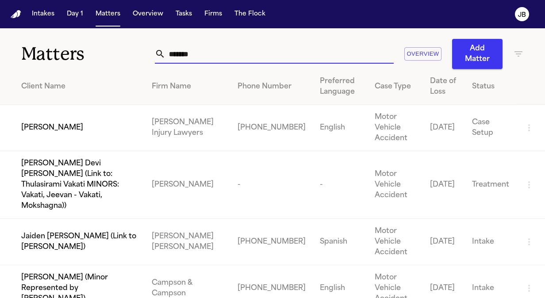
type input "*******"
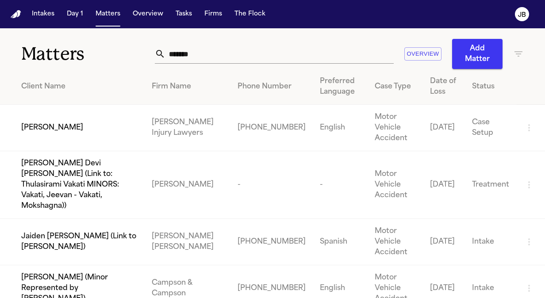
click at [64, 126] on span "[PERSON_NAME]" at bounding box center [52, 127] width 62 height 11
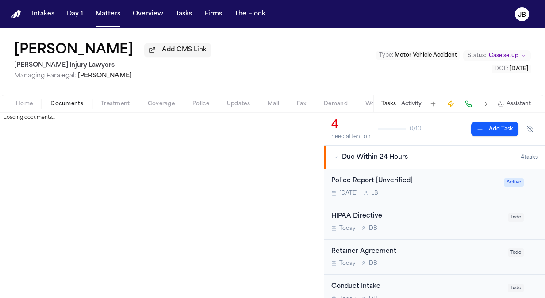
click at [78, 105] on span "Documents" at bounding box center [66, 103] width 33 height 7
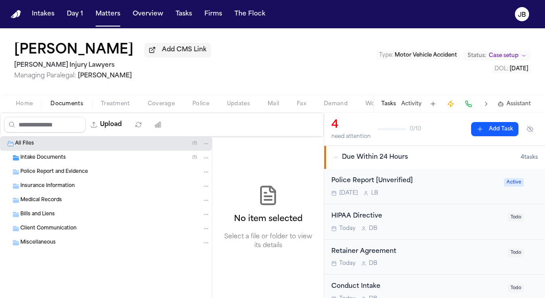
click at [60, 159] on span "Intake Documents" at bounding box center [43, 158] width 46 height 8
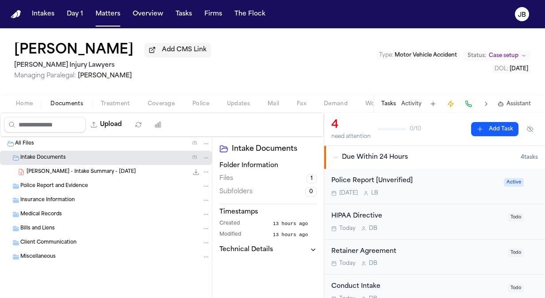
click at [81, 174] on span "A. Jackson - Intake Summary - 10.7.25" at bounding box center [81, 172] width 109 height 8
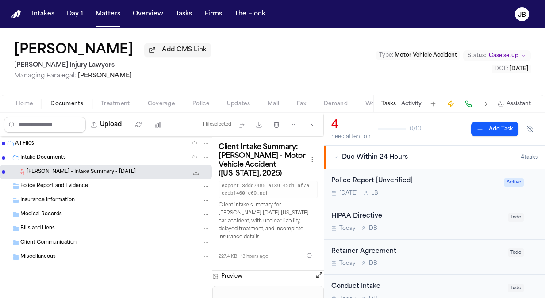
click at [317, 277] on button "Open preview" at bounding box center [319, 275] width 9 height 9
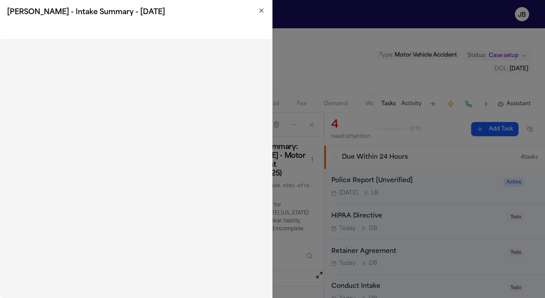
click at [260, 11] on icon "button" at bounding box center [261, 10] width 7 height 7
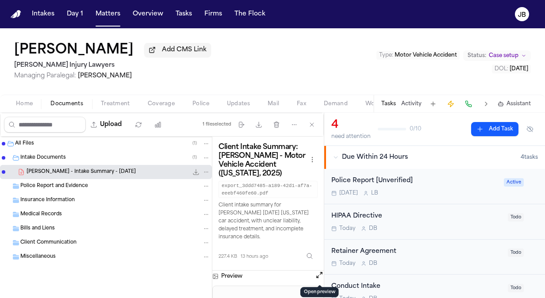
click at [34, 105] on button "Home" at bounding box center [24, 104] width 34 height 11
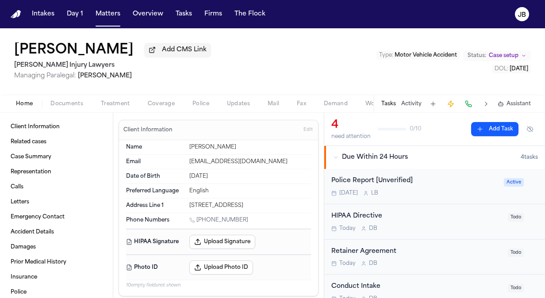
drag, startPoint x: 291, startPoint y: 202, endPoint x: 186, endPoint y: 205, distance: 105.3
click at [186, 205] on div "Address Line 1 7210 Peerless St #315 Houston, TX 77021" at bounding box center [218, 206] width 185 height 14
click at [305, 206] on div "Name Aneesha Jackson Email mzmccoy680@gmail.com Date of Birth Apr 9, 1978 Prefe…" at bounding box center [218, 218] width 199 height 156
drag, startPoint x: 297, startPoint y: 201, endPoint x: 186, endPoint y: 206, distance: 111.5
click at [186, 206] on div "Address Line 1 7210 Peerless St #315 Houston, TX 77021" at bounding box center [218, 206] width 185 height 14
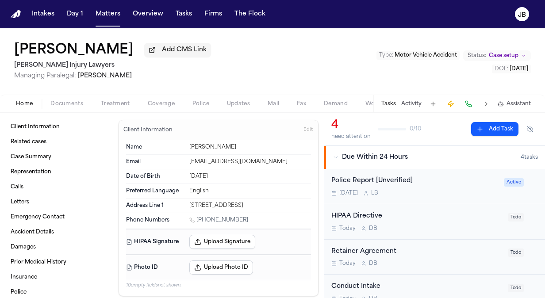
copy div "7210 Peerless St #315 Houston, TX 77021"
click at [102, 8] on button "Matters" at bounding box center [108, 14] width 32 height 16
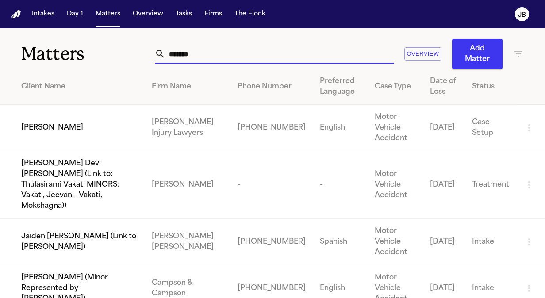
drag, startPoint x: 227, startPoint y: 56, endPoint x: 65, endPoint y: 64, distance: 161.6
click at [65, 64] on div "Matters ******* Overview Add Matter" at bounding box center [272, 48] width 545 height 41
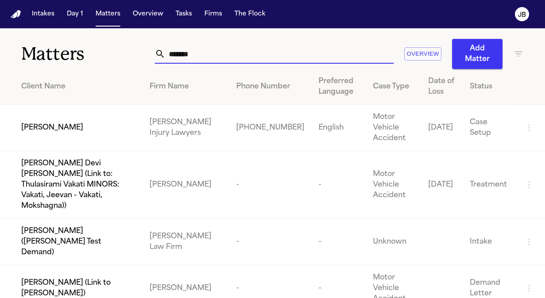
type input "*******"
click at [66, 130] on span "[PERSON_NAME]" at bounding box center [52, 127] width 62 height 11
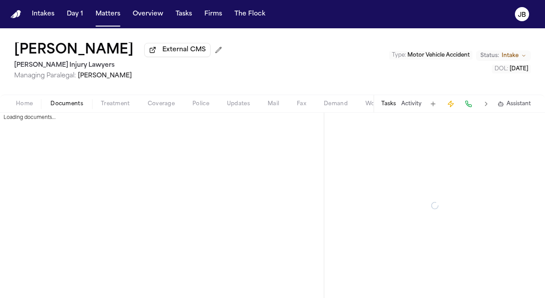
click at [63, 106] on span "Documents" at bounding box center [66, 103] width 33 height 7
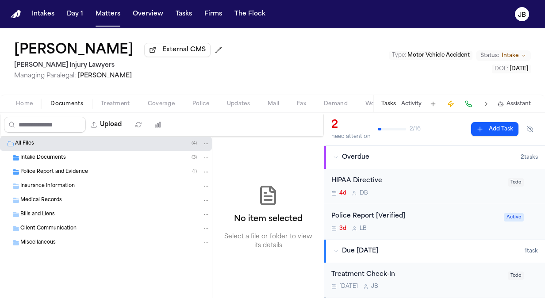
click at [37, 160] on span "Intake Documents" at bounding box center [43, 158] width 46 height 8
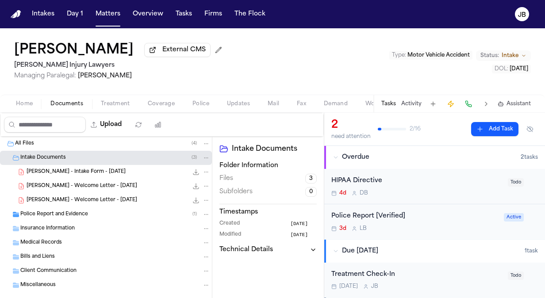
click at [80, 172] on span "K. Hollins - Intake Form - 10.1.25" at bounding box center [76, 172] width 99 height 8
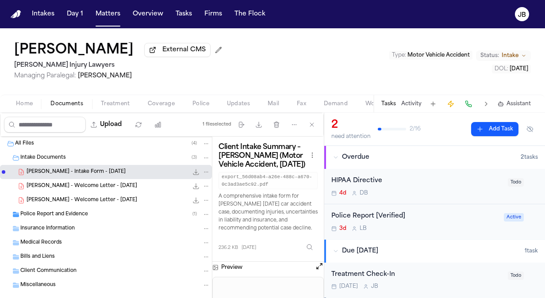
click at [318, 271] on button "Open preview" at bounding box center [319, 266] width 9 height 9
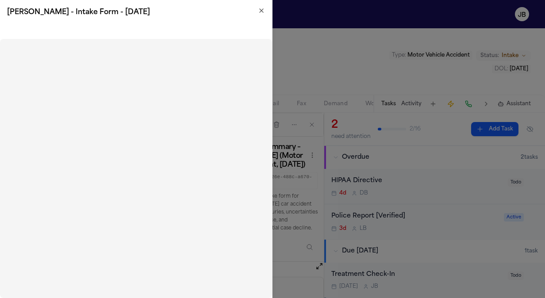
click at [256, 11] on h2 "K. Hollins - Intake Form - 10.1.25" at bounding box center [136, 12] width 258 height 11
click at [261, 9] on icon "button" at bounding box center [261, 10] width 7 height 7
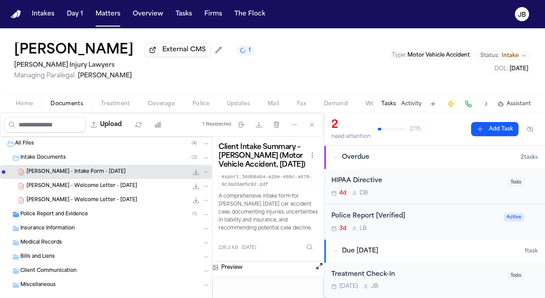
click at [65, 211] on span "Police Report and Evidence" at bounding box center [54, 215] width 68 height 8
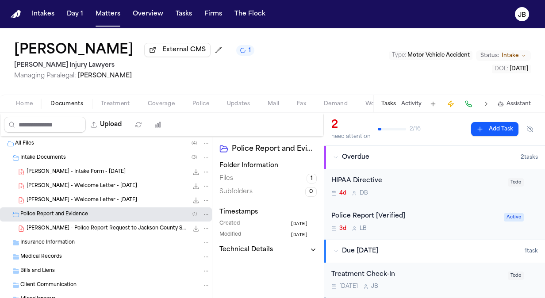
click at [74, 229] on span "K. Hollins - Police Report Request to Jackson County Sheriff - 10.2.25" at bounding box center [107, 229] width 161 height 8
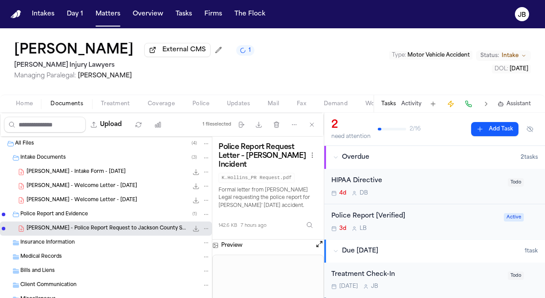
click at [316, 244] on button "Open preview" at bounding box center [319, 244] width 9 height 9
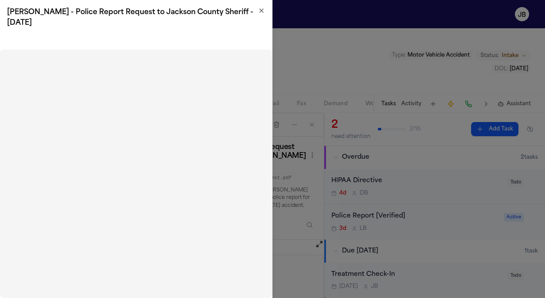
click at [260, 10] on icon "button" at bounding box center [262, 11] width 4 height 4
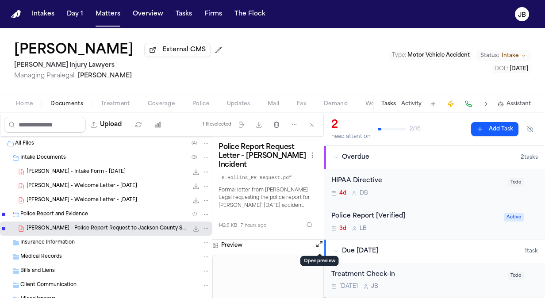
scroll to position [28, 0]
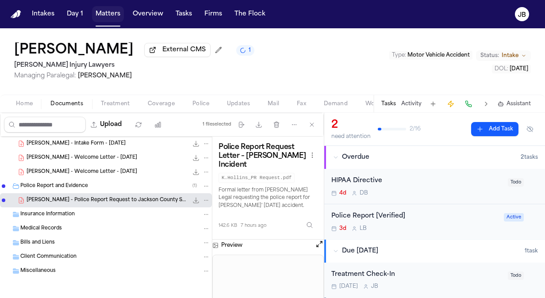
click at [121, 15] on button "Matters" at bounding box center [108, 14] width 32 height 16
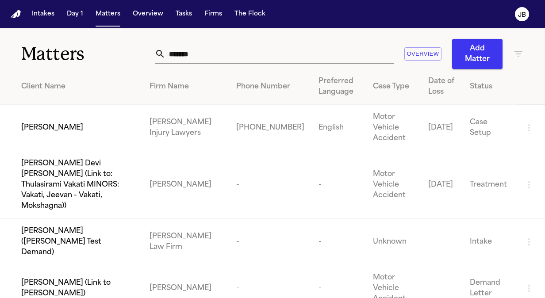
drag, startPoint x: 204, startPoint y: 44, endPoint x: 80, endPoint y: 44, distance: 123.8
click at [80, 44] on div "Matters ******* Overview Add Matter" at bounding box center [272, 48] width 545 height 41
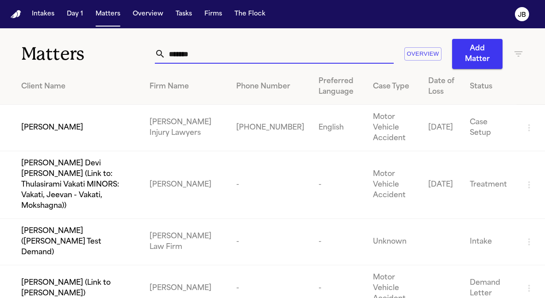
drag, startPoint x: 201, startPoint y: 57, endPoint x: 35, endPoint y: 20, distance: 170.0
click at [35, 20] on div "Intakes Day 1 Matters Overview Tasks Firms The Flock JB Matters ******* Overvie…" at bounding box center [272, 149] width 545 height 298
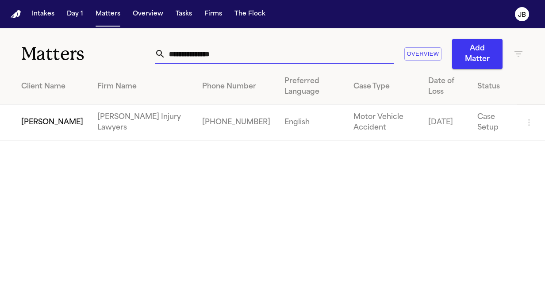
type input "**********"
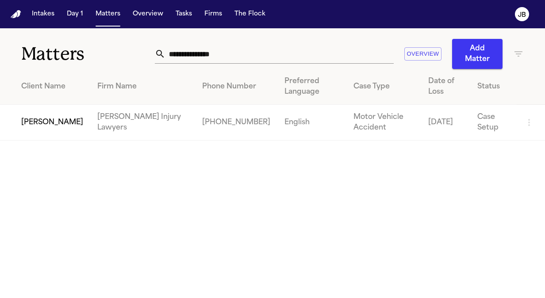
click at [43, 122] on span "[PERSON_NAME]" at bounding box center [52, 122] width 62 height 11
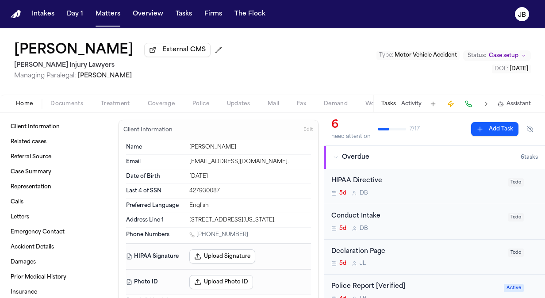
click at [82, 110] on div "Home Documents Treatment Coverage Police Updates Mail Fax Demand Workspaces Art…" at bounding box center [272, 104] width 545 height 18
click at [73, 101] on span "Documents" at bounding box center [66, 103] width 33 height 7
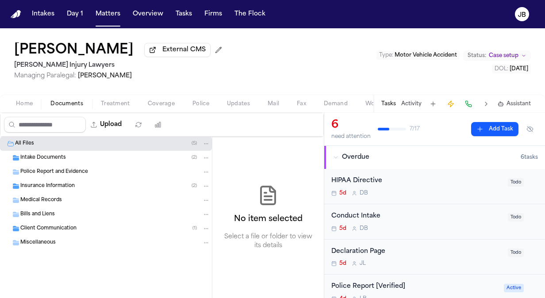
click at [91, 159] on div "Intake Documents ( 2 )" at bounding box center [115, 158] width 190 height 8
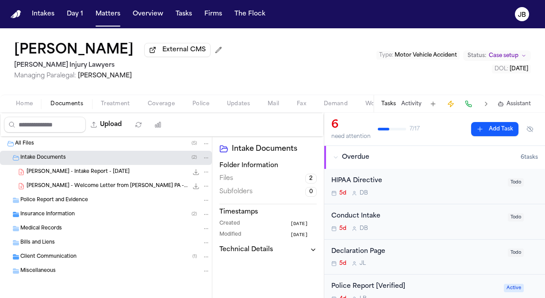
click at [89, 172] on span "D. Jackson - Intake Report - 9.2.25" at bounding box center [78, 172] width 103 height 8
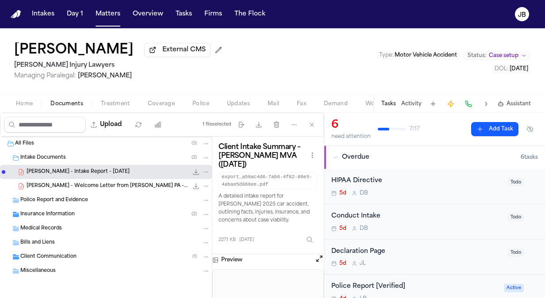
click at [133, 183] on span "D. Jackson - Welcome Letter from George Sink PA - 10.2.25" at bounding box center [107, 187] width 161 height 8
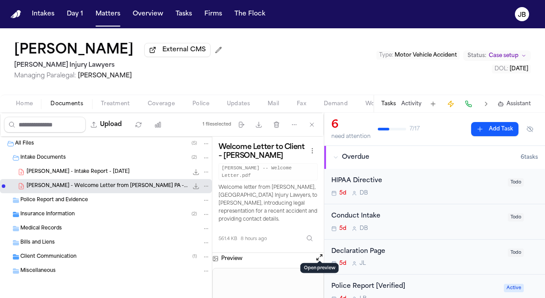
click at [321, 253] on button "Open preview" at bounding box center [319, 257] width 9 height 9
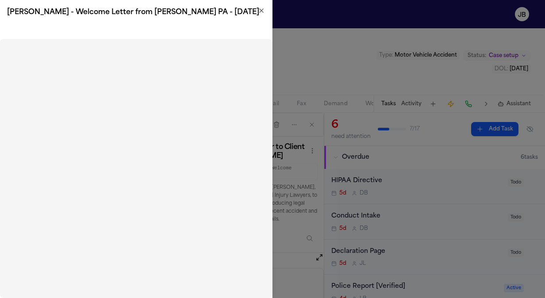
click at [260, 11] on icon "button" at bounding box center [262, 11] width 4 height 4
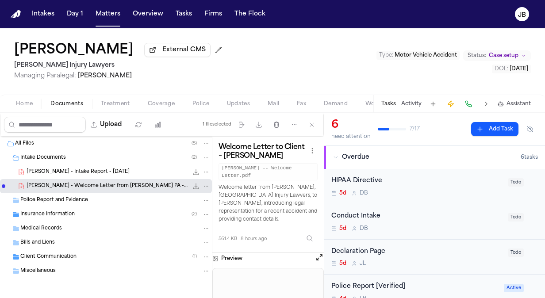
click at [90, 172] on span "D. Jackson - Intake Report - 9.2.25" at bounding box center [78, 172] width 103 height 8
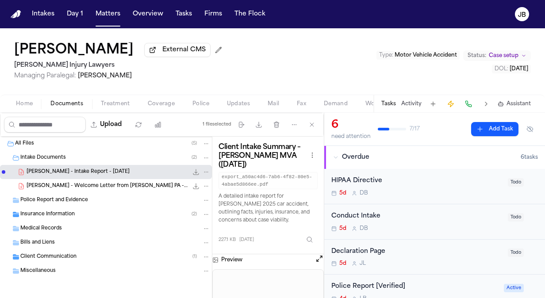
click at [191, 175] on button "File: D. Jackson - Intake Report - 9.2.25" at bounding box center [195, 172] width 9 height 9
click at [98, 26] on span at bounding box center [108, 26] width 25 height 1
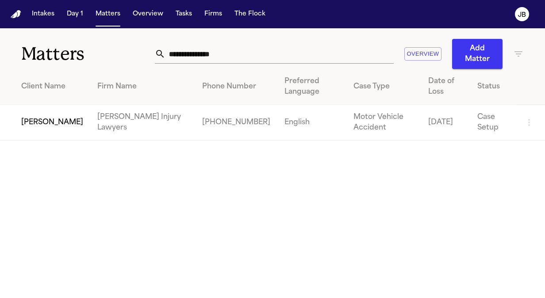
click at [117, 4] on nav "Intakes Day 1 Matters Overview Tasks Firms The Flock JB" at bounding box center [272, 14] width 545 height 28
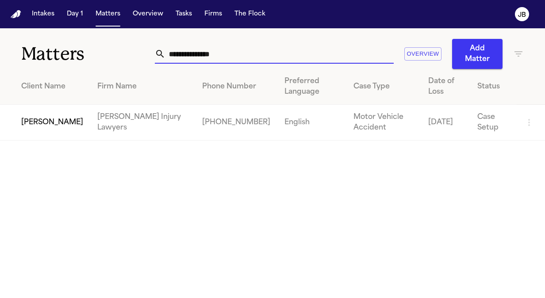
drag, startPoint x: 213, startPoint y: 60, endPoint x: 36, endPoint y: 51, distance: 177.1
click at [36, 51] on div "**********" at bounding box center [272, 48] width 545 height 41
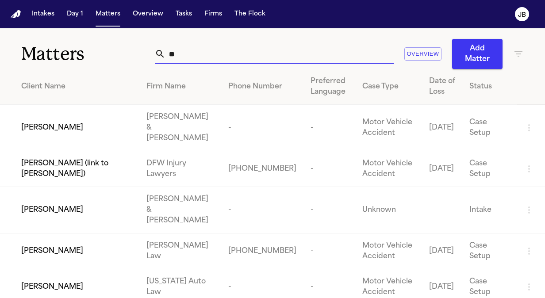
type input "*"
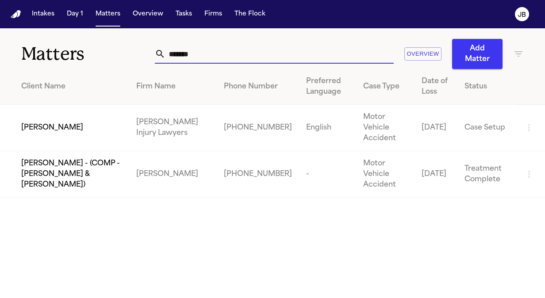
type input "*******"
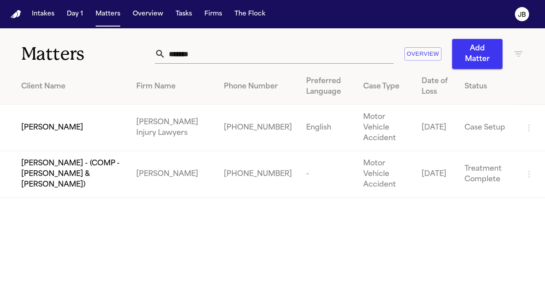
click at [46, 126] on span "[PERSON_NAME]" at bounding box center [52, 127] width 62 height 11
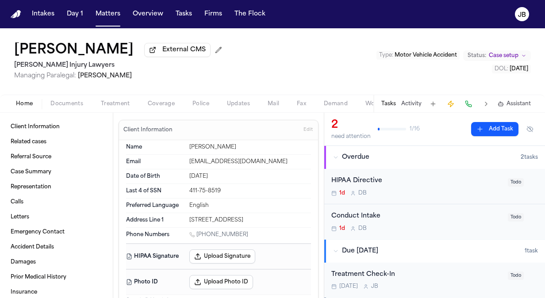
click at [63, 110] on div "Home Documents Treatment Coverage Police Updates Mail Fax Demand Workspaces Art…" at bounding box center [272, 104] width 545 height 18
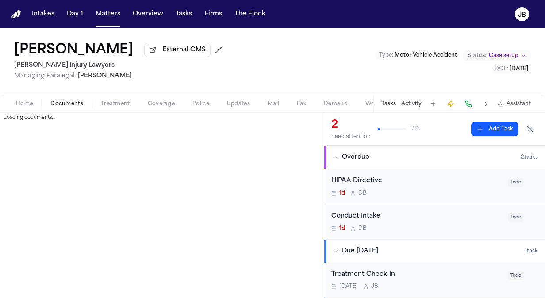
click at [71, 103] on span "Documents" at bounding box center [66, 103] width 33 height 7
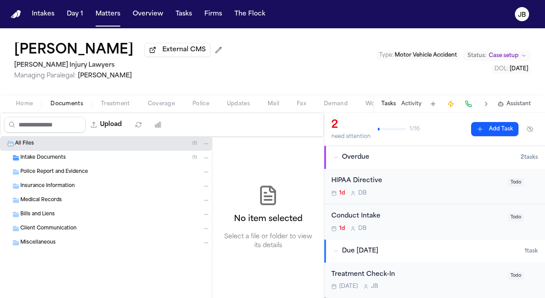
click at [61, 155] on span "Intake Documents" at bounding box center [43, 158] width 46 height 8
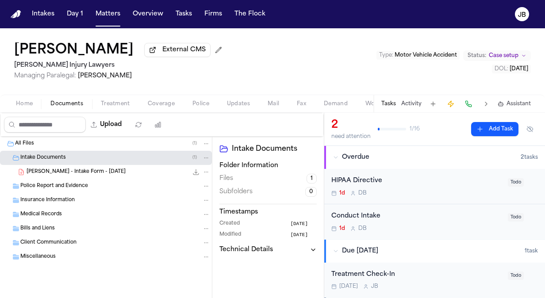
click at [80, 173] on span "F. Ellis - Intake Form - 10.6.25" at bounding box center [76, 172] width 99 height 8
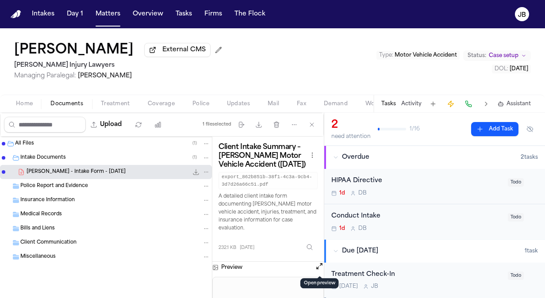
click at [317, 267] on button "Open preview" at bounding box center [319, 266] width 9 height 9
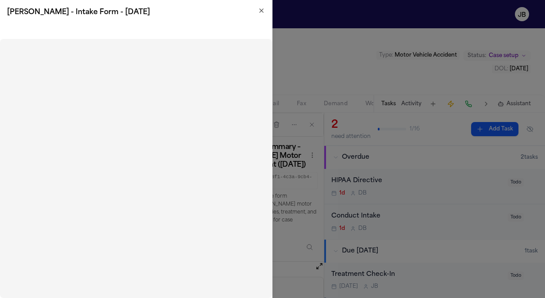
click at [260, 11] on icon "button" at bounding box center [261, 10] width 7 height 7
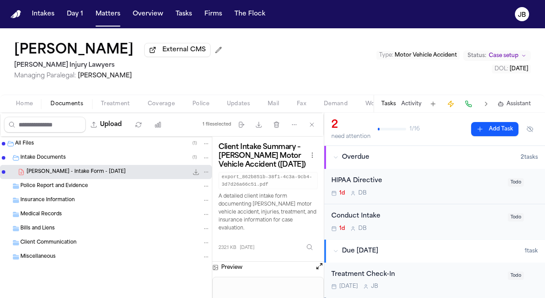
click at [15, 104] on button "Home" at bounding box center [24, 104] width 34 height 11
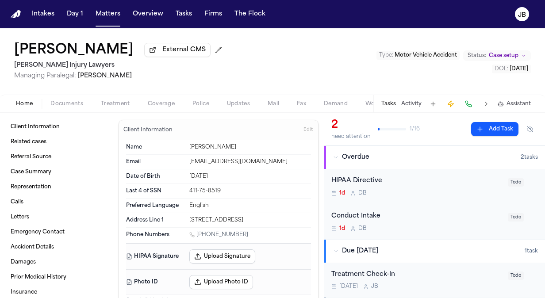
drag, startPoint x: 297, startPoint y: 218, endPoint x: 186, endPoint y: 218, distance: 111.0
click at [186, 218] on div "Address Line 1 7007 Village Lane Olive Branch, MS 38654" at bounding box center [218, 220] width 185 height 14
copy div "7007 Village Lane Olive Branch, MS 38654"
click at [56, 104] on span "Documents" at bounding box center [66, 103] width 33 height 7
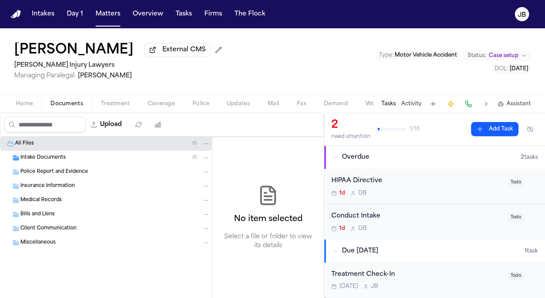
click at [56, 233] on div "Client Communication" at bounding box center [106, 229] width 212 height 14
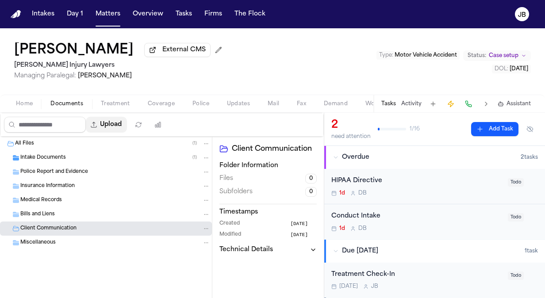
click at [116, 128] on button "Upload" at bounding box center [106, 125] width 41 height 16
select select "**********"
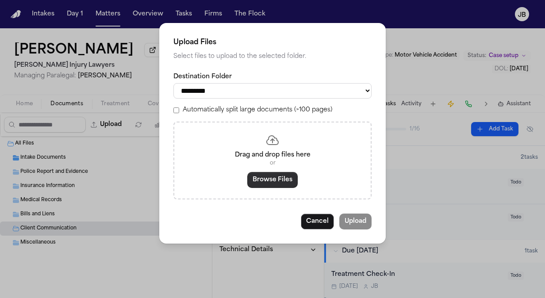
click at [260, 180] on button "Browse Files" at bounding box center [272, 180] width 50 height 16
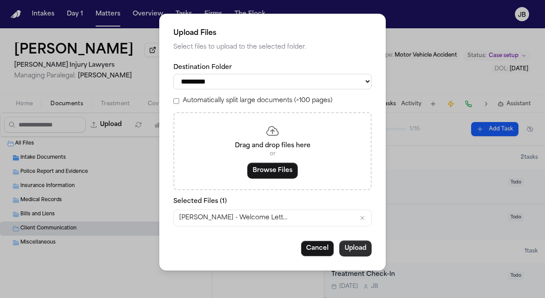
click at [361, 253] on button "Upload" at bounding box center [355, 249] width 32 height 16
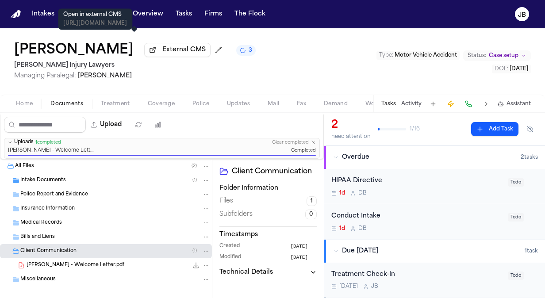
click at [101, 19] on div "Open in external CMS https://sinklaw.lightning.force.com/lightning/r/litify_pm_…" at bounding box center [95, 19] width 64 height 16
click at [30, 46] on h1 "[PERSON_NAME]" at bounding box center [73, 50] width 119 height 16
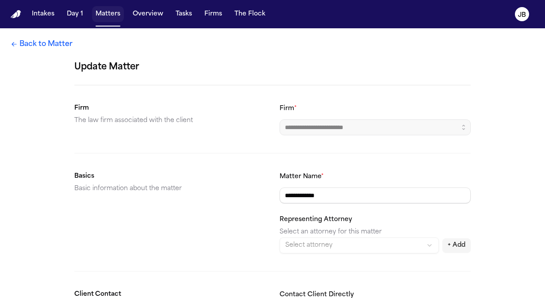
click at [99, 12] on button "Matters" at bounding box center [108, 14] width 32 height 16
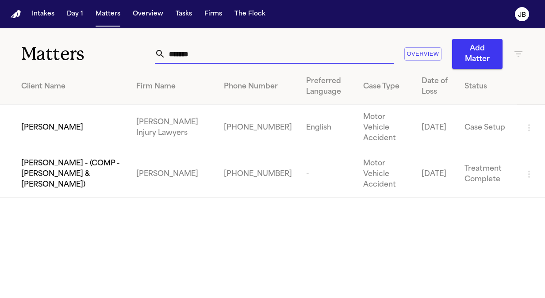
drag, startPoint x: 102, startPoint y: 68, endPoint x: 92, endPoint y: 65, distance: 10.5
click at [92, 65] on div "Matters ******* Overview Add Matter" at bounding box center [272, 48] width 545 height 41
type input "*"
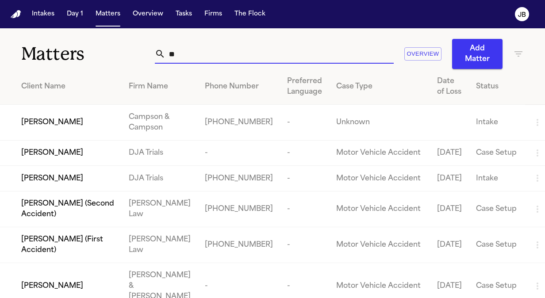
type input "*"
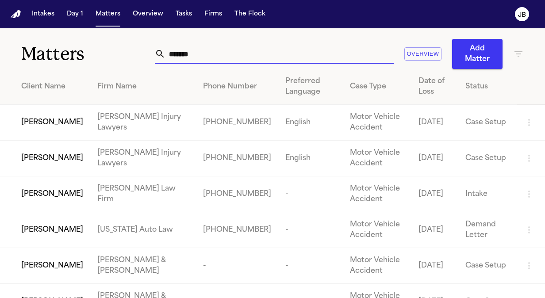
type input "*******"
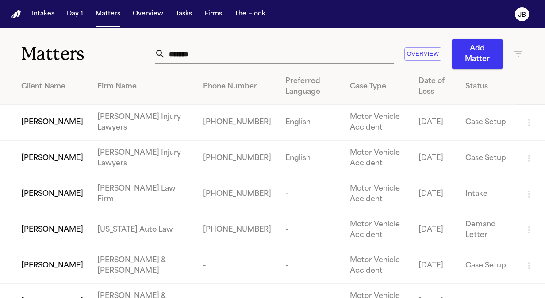
click at [71, 120] on span "[PERSON_NAME]" at bounding box center [52, 122] width 62 height 11
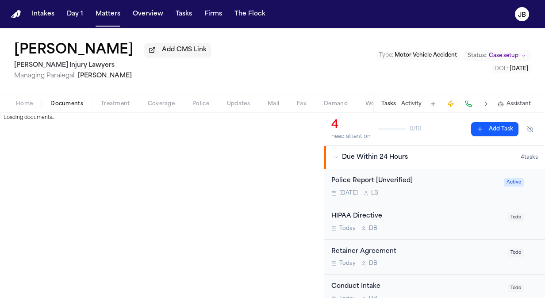
click at [71, 103] on span "Documents" at bounding box center [66, 103] width 33 height 7
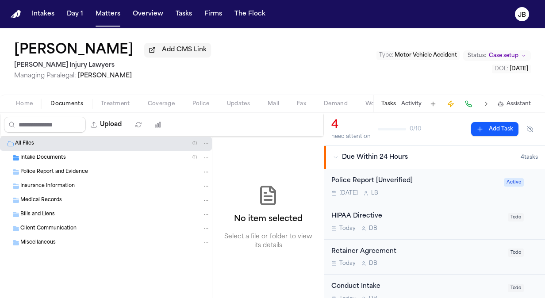
click at [74, 236] on div "Miscellaneous" at bounding box center [106, 243] width 212 height 14
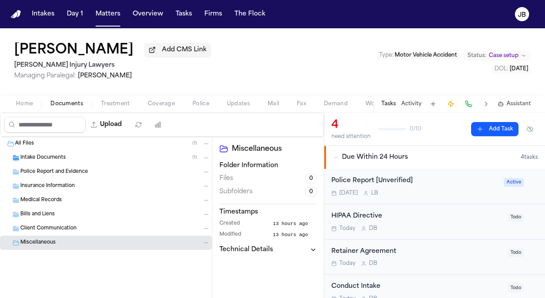
click at [79, 230] on div "Client Communication" at bounding box center [115, 229] width 190 height 8
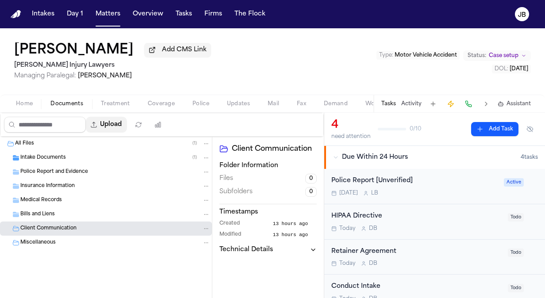
click at [124, 118] on button "Upload" at bounding box center [106, 125] width 41 height 16
select select "**********"
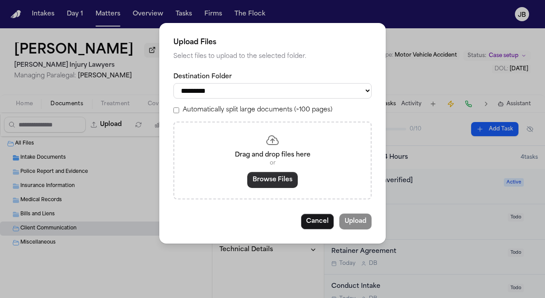
click at [273, 178] on button "Browse Files" at bounding box center [272, 180] width 50 height 16
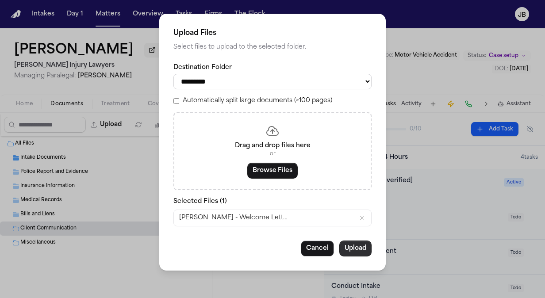
click at [357, 242] on button "Upload" at bounding box center [355, 249] width 32 height 16
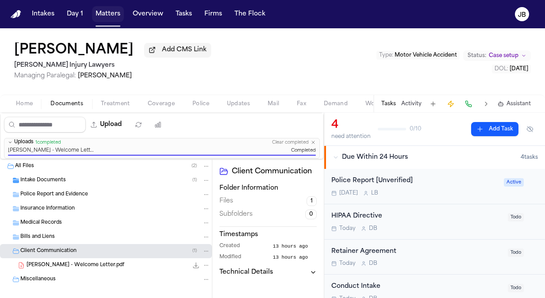
click at [116, 16] on button "Matters" at bounding box center [108, 14] width 32 height 16
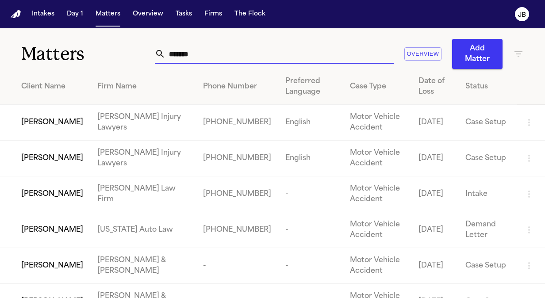
drag, startPoint x: 185, startPoint y: 56, endPoint x: 77, endPoint y: 75, distance: 109.5
click at [77, 75] on div "Matters ******* Overview Add Matter Client Name Firm Name Phone Number Preferre…" at bounding box center [272, 227] width 545 height 399
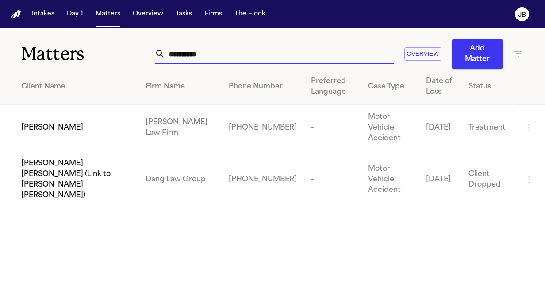
type input "**********"
click at [57, 112] on td "[PERSON_NAME]" at bounding box center [69, 128] width 138 height 46
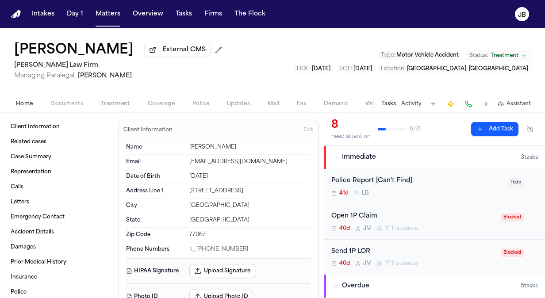
click at [76, 104] on span "Documents" at bounding box center [66, 103] width 33 height 7
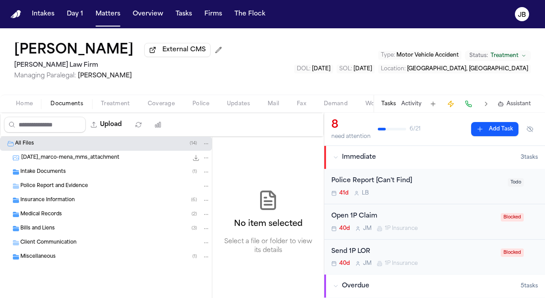
click at [65, 214] on div "Medical Records ( 2 )" at bounding box center [115, 214] width 190 height 8
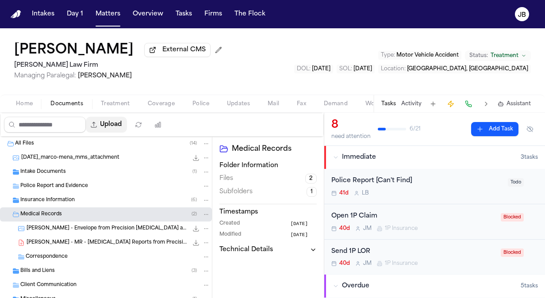
click at [126, 121] on button "Upload" at bounding box center [106, 125] width 41 height 16
select select "**********"
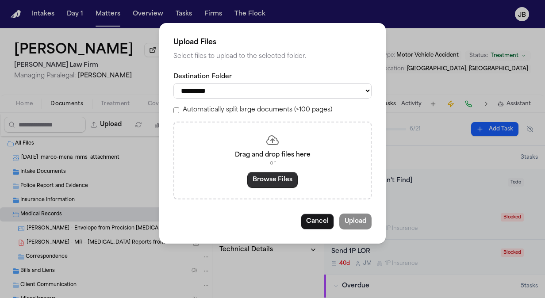
click at [272, 177] on button "Browse Files" at bounding box center [272, 180] width 50 height 16
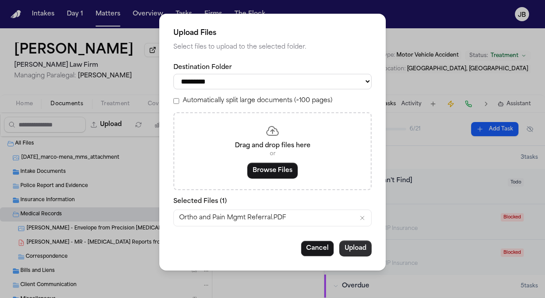
click at [360, 249] on button "Upload" at bounding box center [355, 249] width 32 height 16
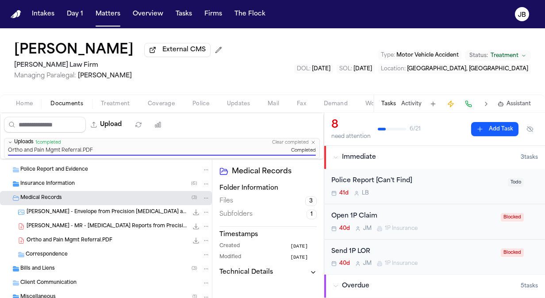
scroll to position [42, 0]
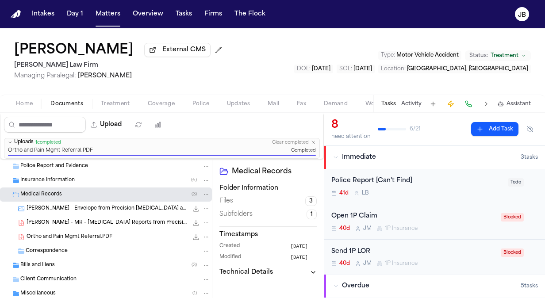
click at [65, 266] on div "Bills and Liens ( 3 )" at bounding box center [115, 265] width 190 height 8
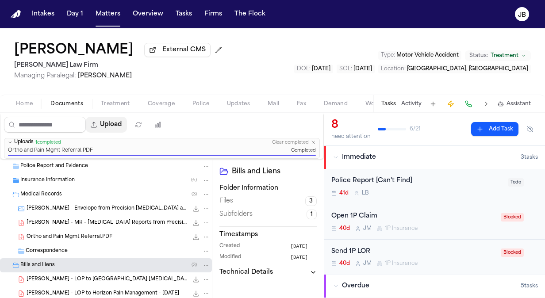
click at [121, 125] on button "Upload" at bounding box center [106, 125] width 41 height 16
select select "**********"
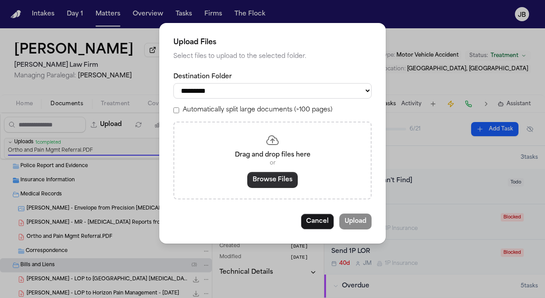
click at [269, 186] on button "Browse Files" at bounding box center [272, 180] width 50 height 16
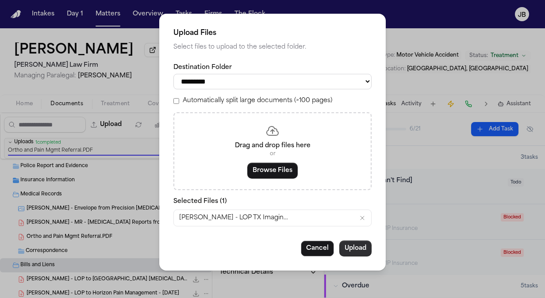
click at [354, 243] on button "Upload" at bounding box center [355, 249] width 32 height 16
